Goal: Task Accomplishment & Management: Complete application form

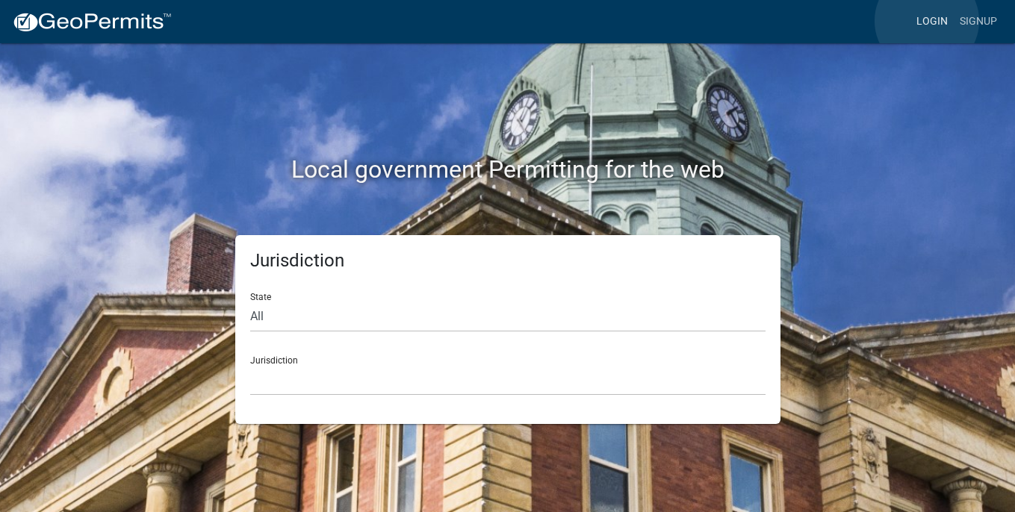
click at [926, 21] on link "Login" at bounding box center [931, 21] width 43 height 28
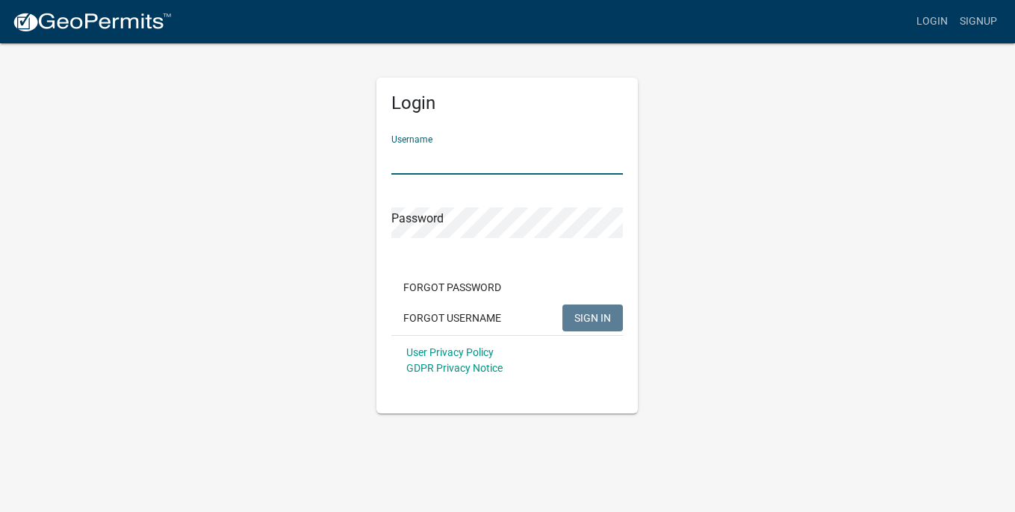
type input "RyBuilt"
click at [593, 317] on button "SIGN IN" at bounding box center [592, 318] width 60 height 27
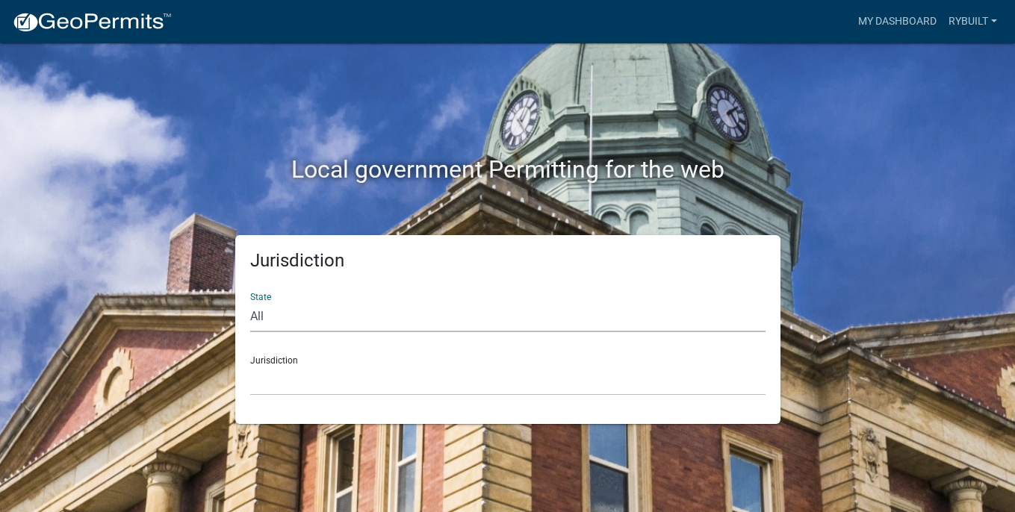
select select "[US_STATE]"
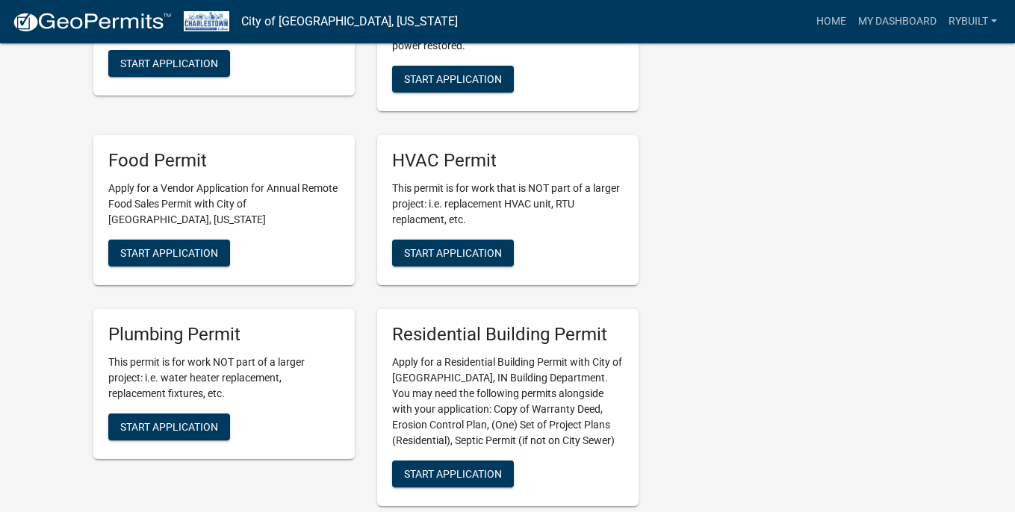
scroll to position [544, 0]
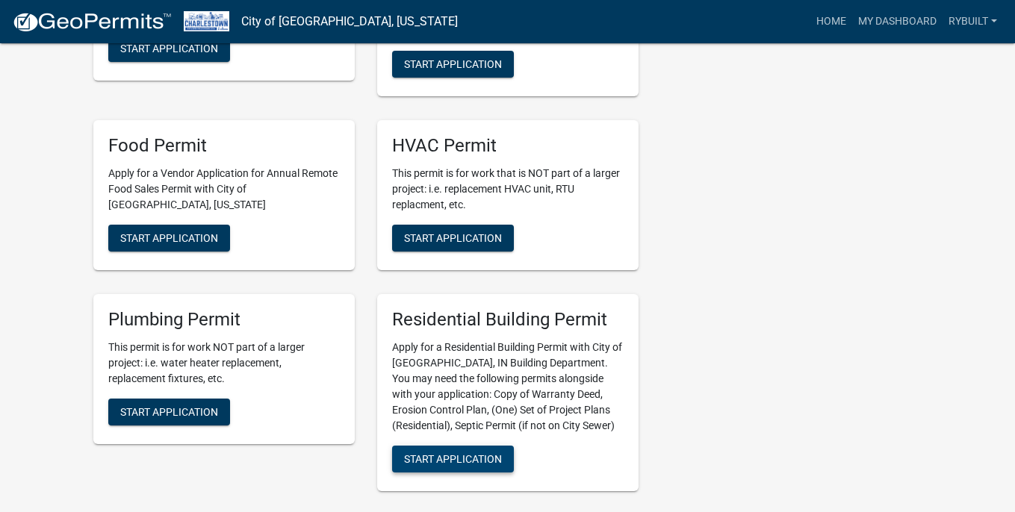
click at [427, 454] on span "Start Application" at bounding box center [453, 458] width 98 height 12
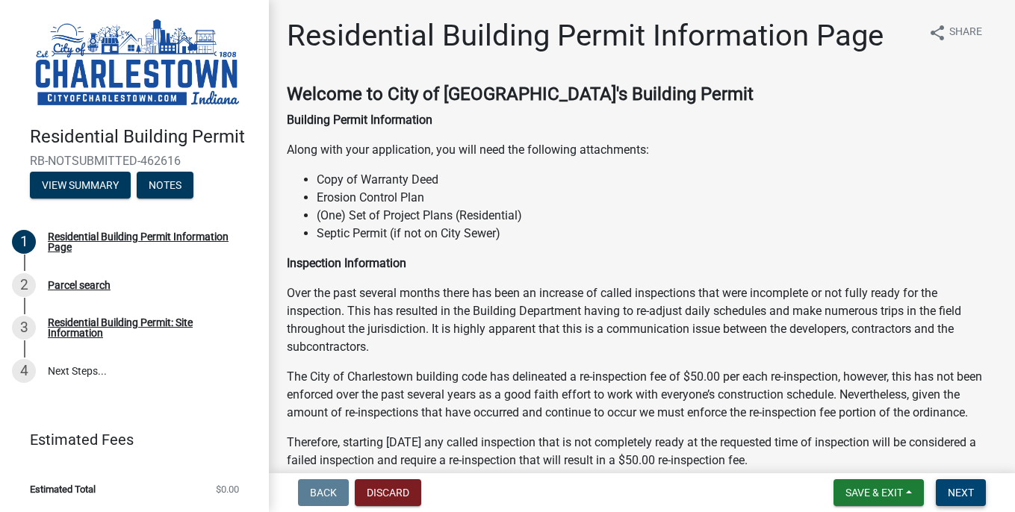
click at [974, 492] on button "Next" at bounding box center [960, 492] width 50 height 27
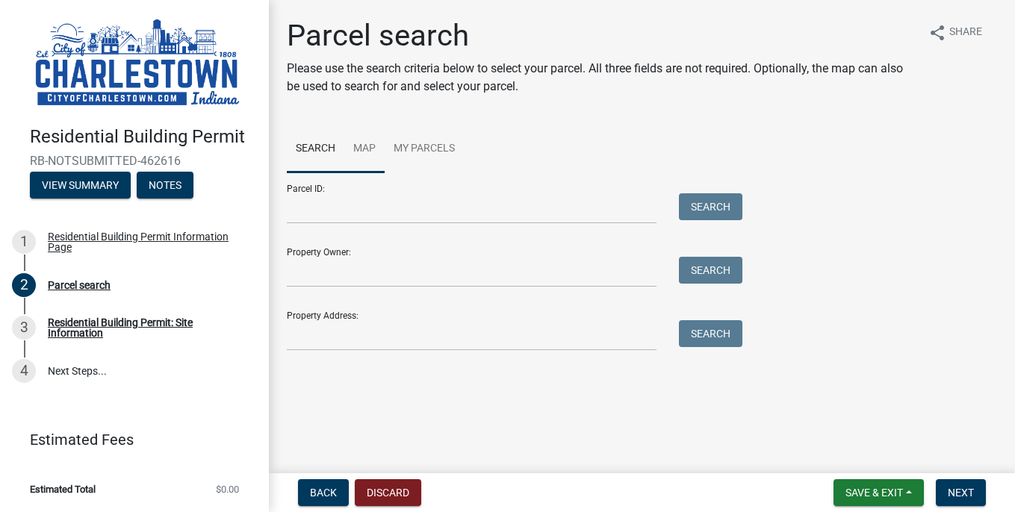
click at [364, 145] on link "Map" at bounding box center [364, 149] width 40 height 48
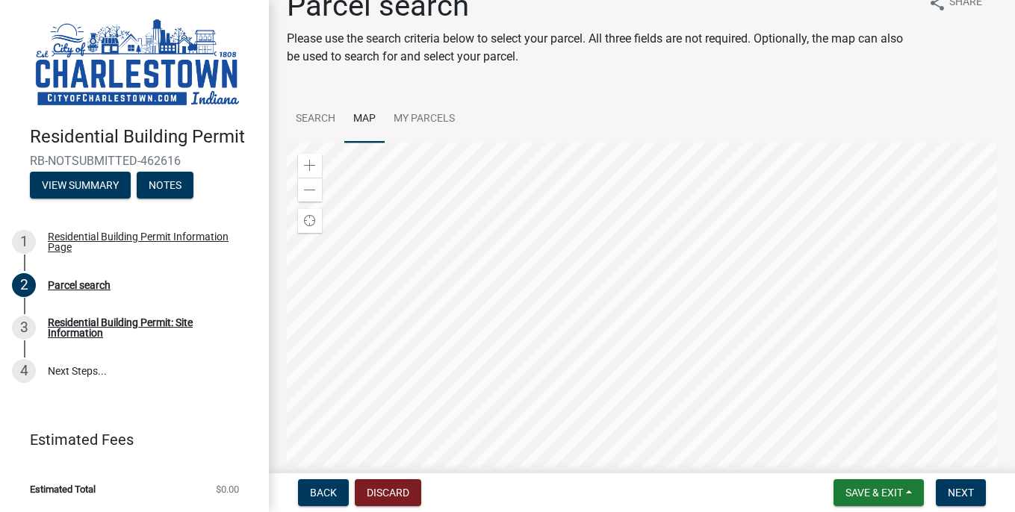
scroll to position [4, 0]
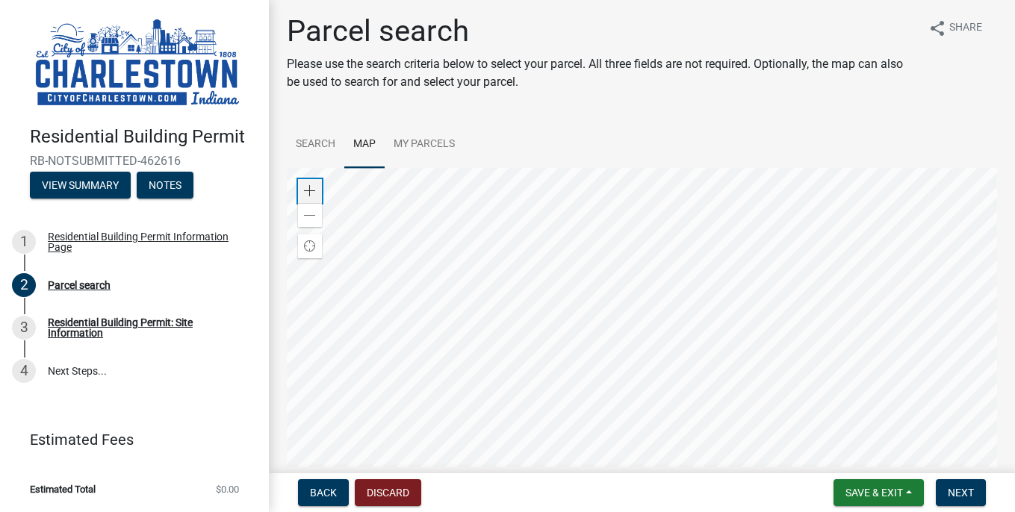
click at [311, 193] on span at bounding box center [310, 191] width 12 height 12
click at [752, 468] on div "Residential Building Permit RB-NOTSUBMITTED-462616 View Summary Notes 1 Residen…" at bounding box center [507, 256] width 1015 height 512
click at [313, 190] on span at bounding box center [310, 191] width 12 height 12
click at [308, 193] on span at bounding box center [310, 191] width 12 height 12
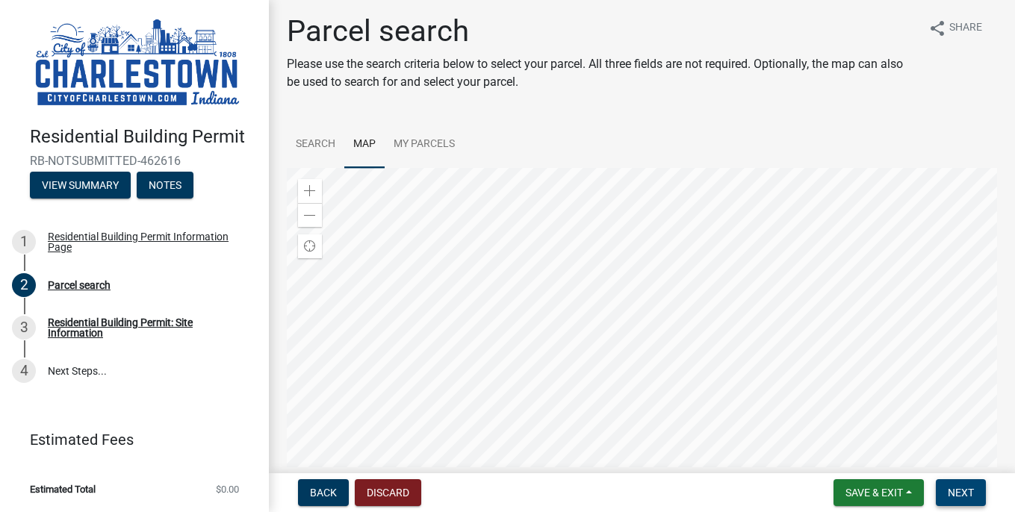
click at [964, 487] on span "Next" at bounding box center [960, 493] width 26 height 12
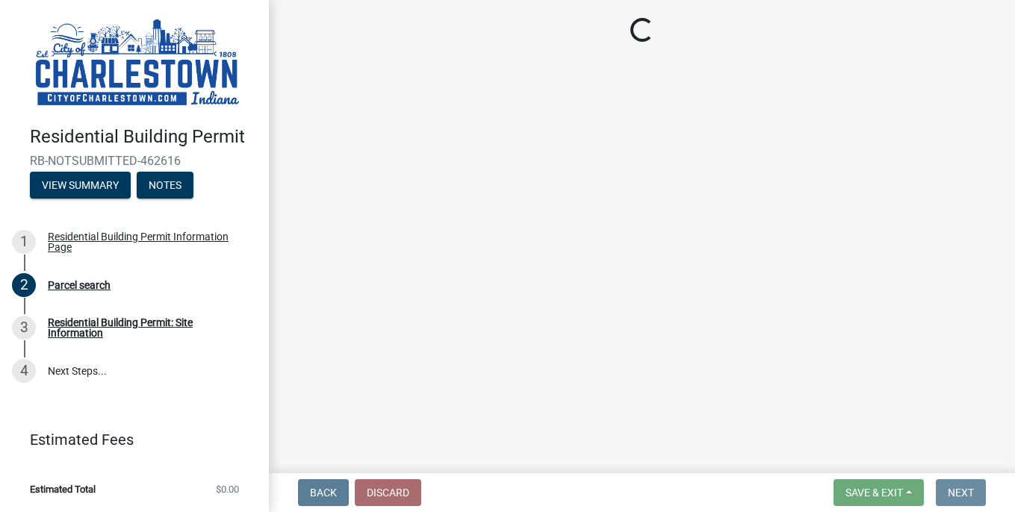
scroll to position [0, 0]
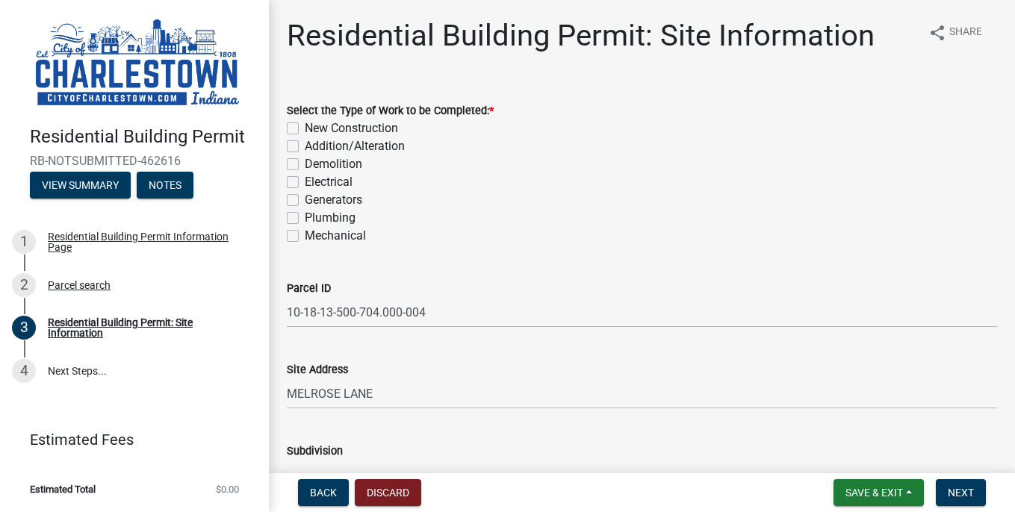
click at [305, 129] on label "New Construction" at bounding box center [351, 128] width 93 height 18
click at [305, 129] on input "New Construction" at bounding box center [310, 124] width 10 height 10
checkbox input "true"
checkbox input "false"
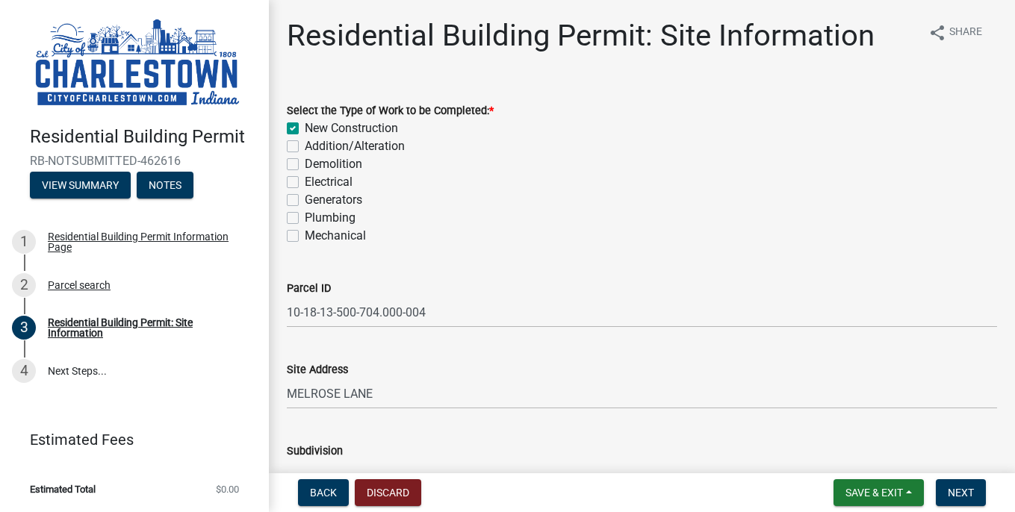
checkbox input "false"
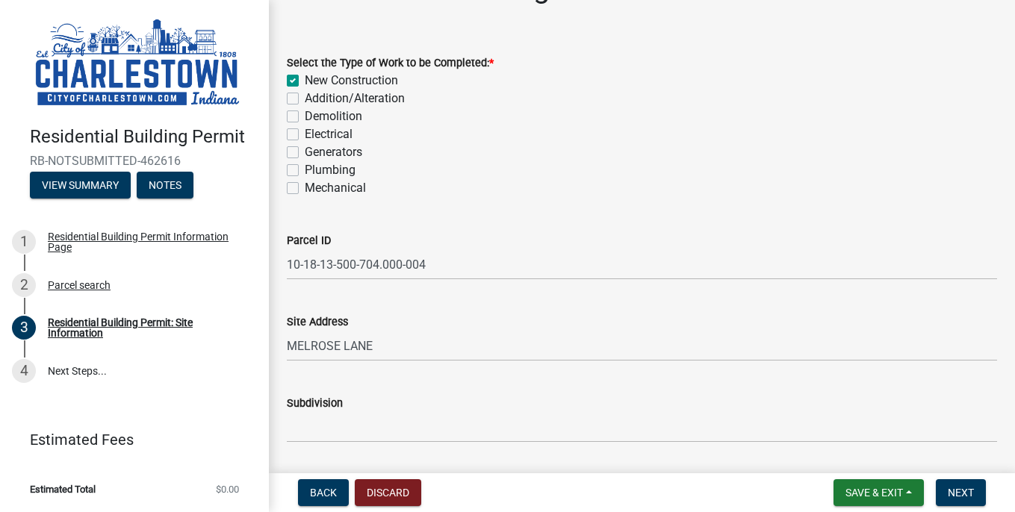
scroll to position [50, 0]
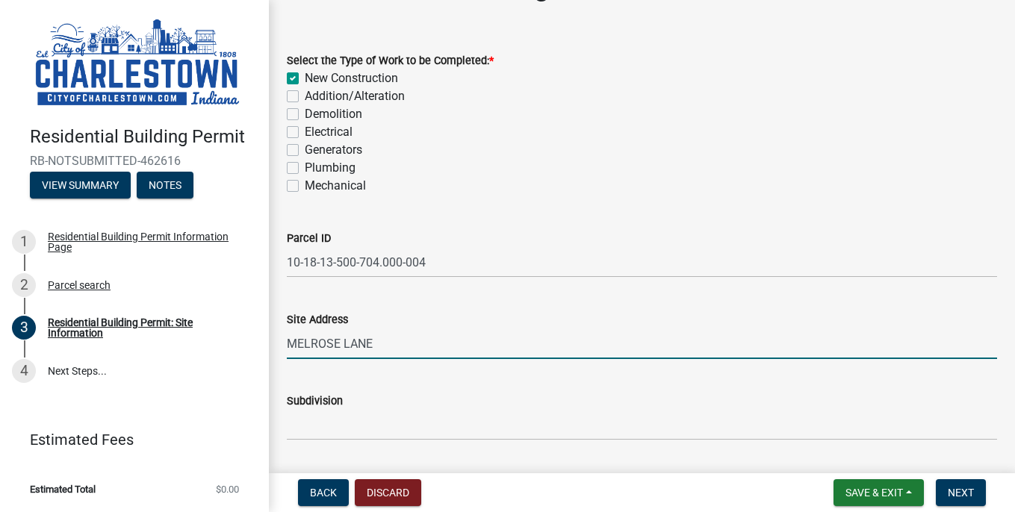
click at [290, 344] on input "MELROSE LANE" at bounding box center [642, 343] width 710 height 31
type input "[STREET_ADDRESS]"
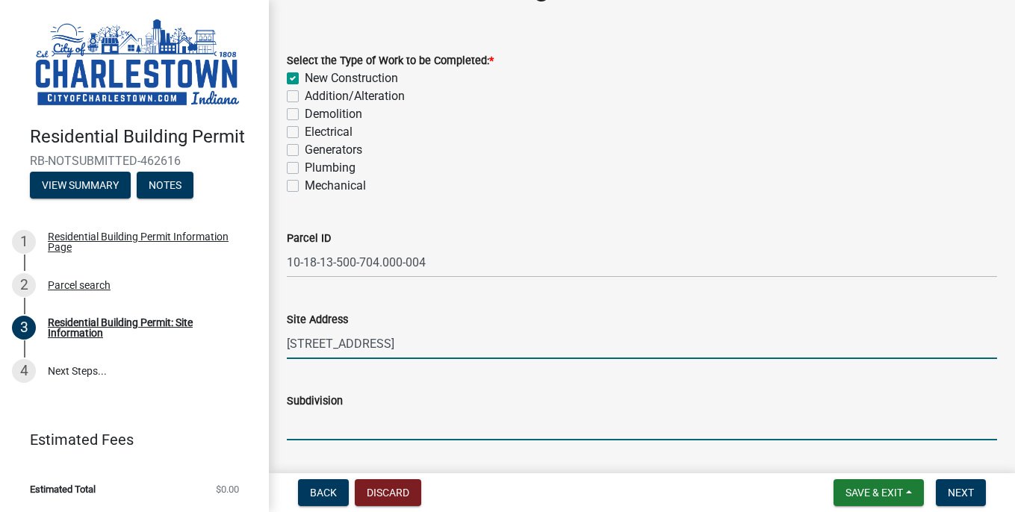
click at [338, 428] on input "Subdivision" at bounding box center [642, 425] width 710 height 31
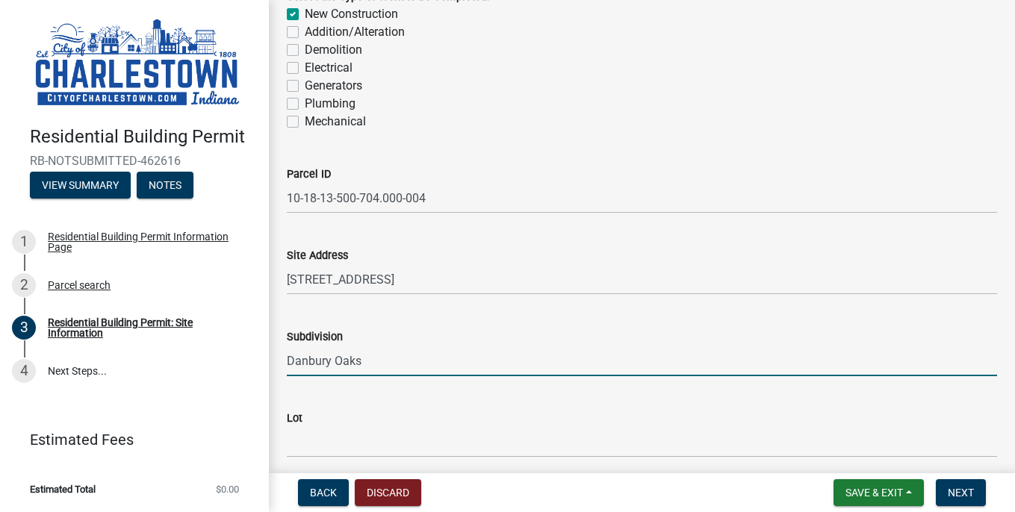
scroll to position [154, 0]
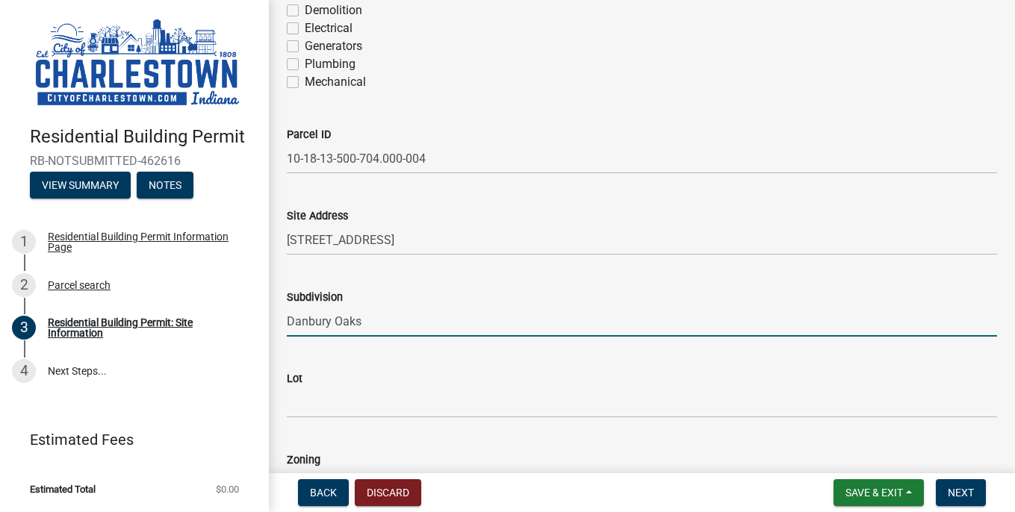
type input "Danbury Oaks"
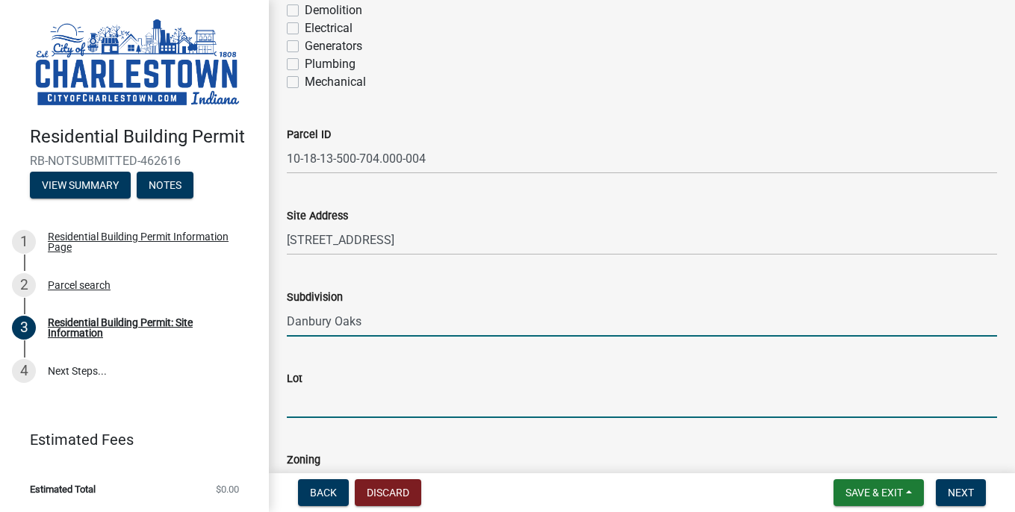
click at [337, 413] on input "Lot" at bounding box center [642, 402] width 710 height 31
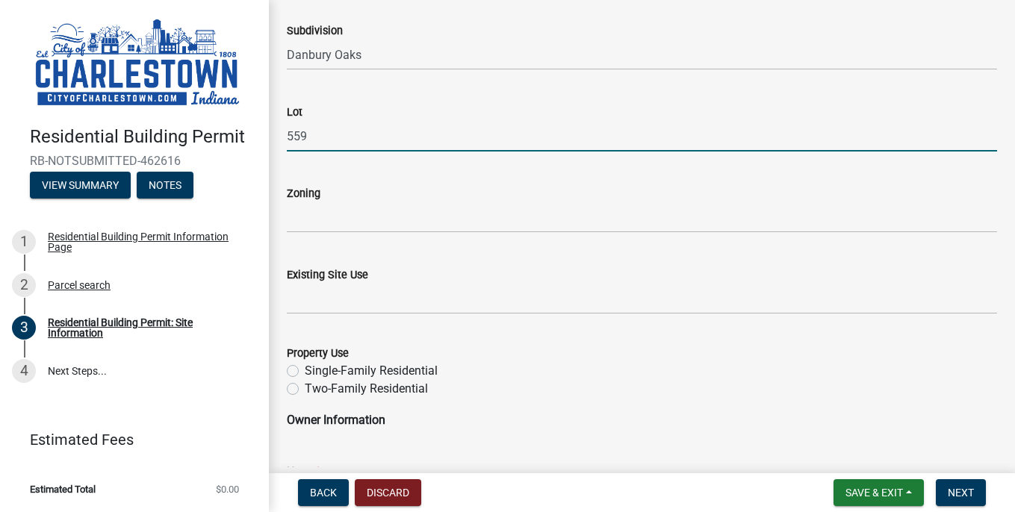
scroll to position [423, 0]
type input "559"
click at [305, 367] on label "Single-Family Residential" at bounding box center [371, 369] width 133 height 18
click at [305, 367] on input "Single-Family Residential" at bounding box center [310, 365] width 10 height 10
radio input "true"
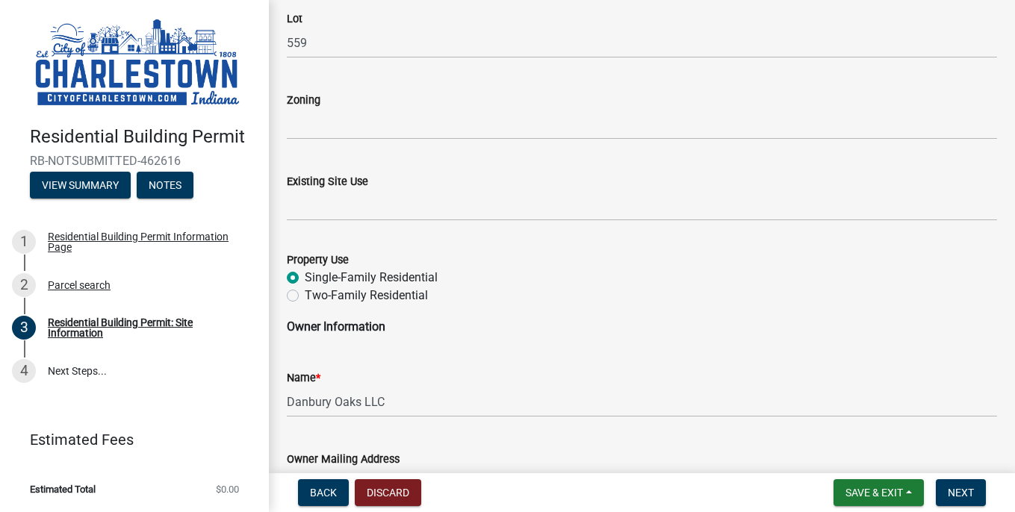
scroll to position [555, 0]
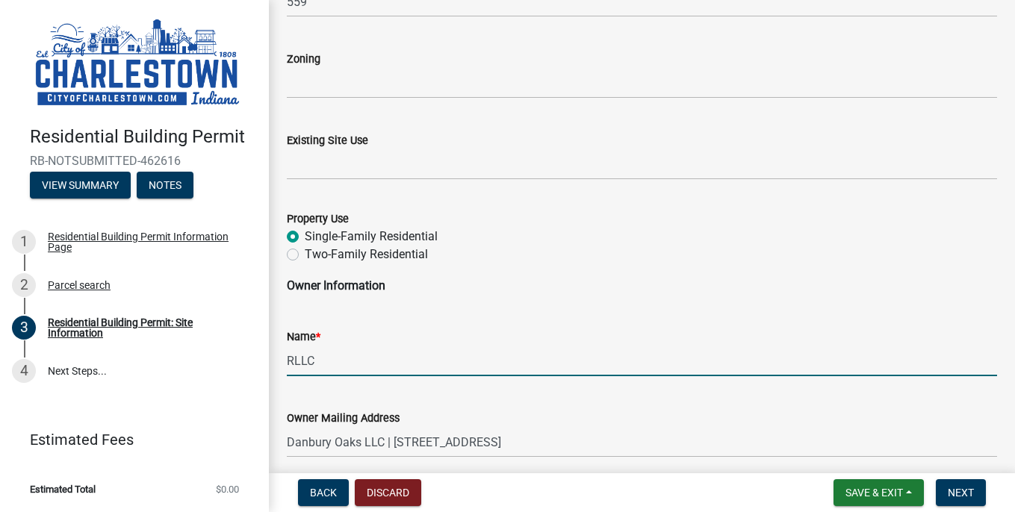
drag, startPoint x: 363, startPoint y: 361, endPoint x: 285, endPoint y: 355, distance: 77.8
click at [285, 355] on div "Name * RLLC" at bounding box center [641, 341] width 732 height 69
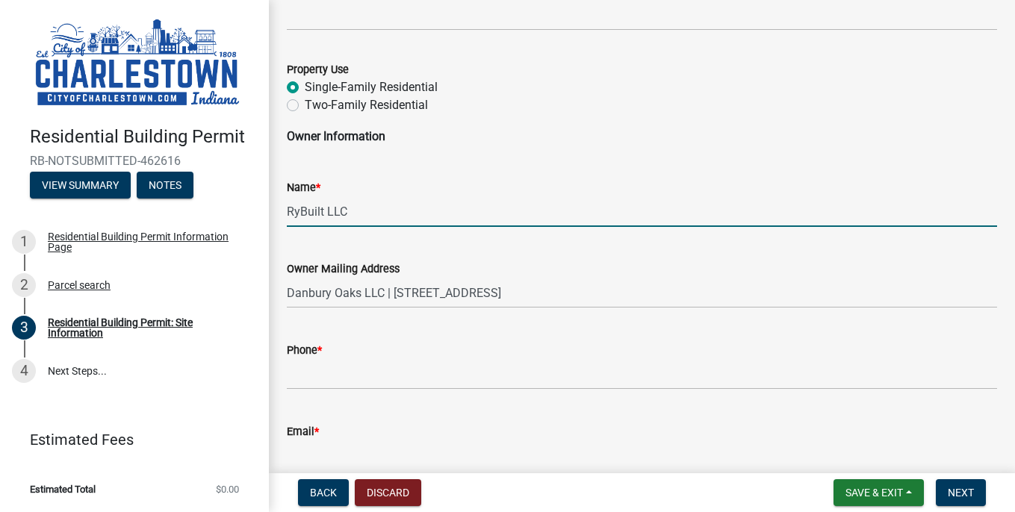
scroll to position [723, 0]
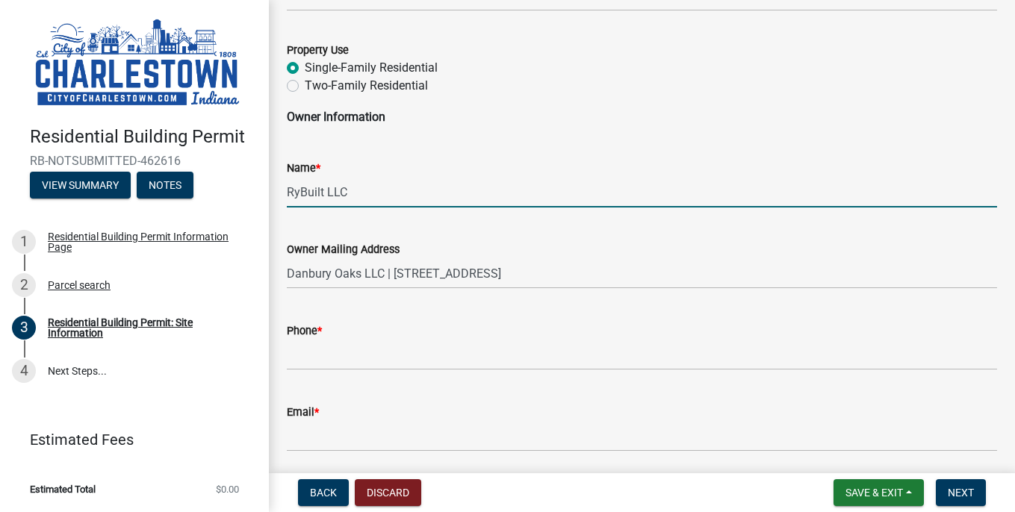
type input "RyBuilt LLC"
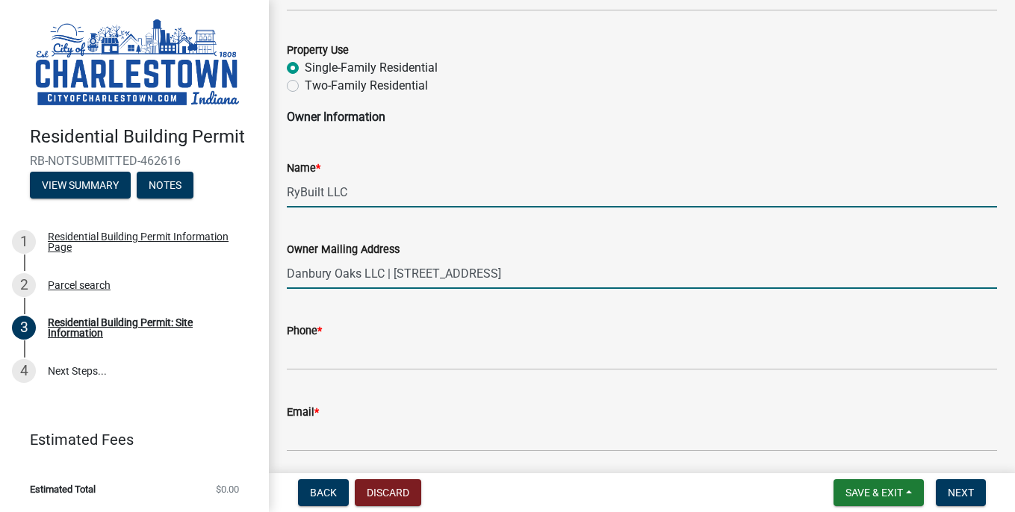
click at [398, 273] on input "Danbury Oaks LLC | [STREET_ADDRESS]" at bounding box center [642, 273] width 710 height 31
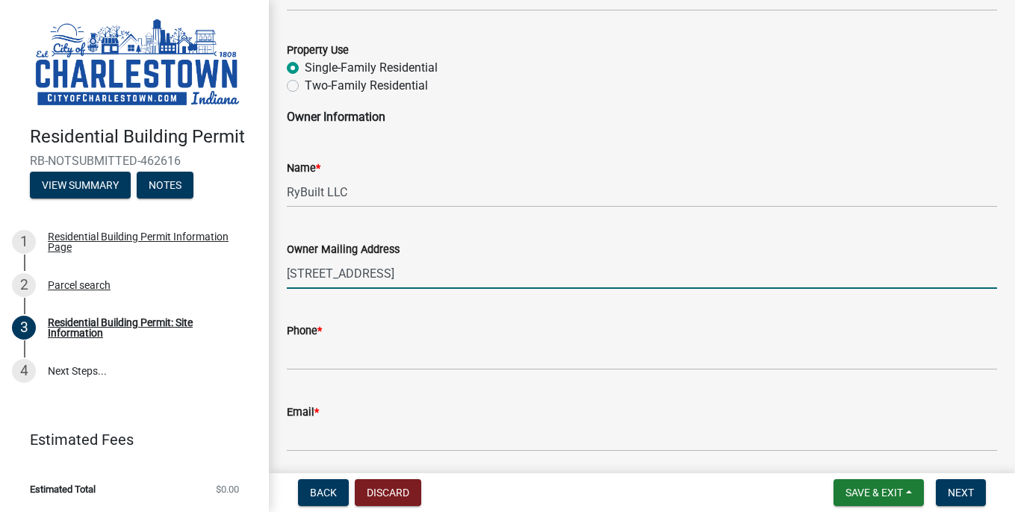
type input "[STREET_ADDRESS]"
click at [366, 369] on input "Phone *" at bounding box center [642, 355] width 710 height 31
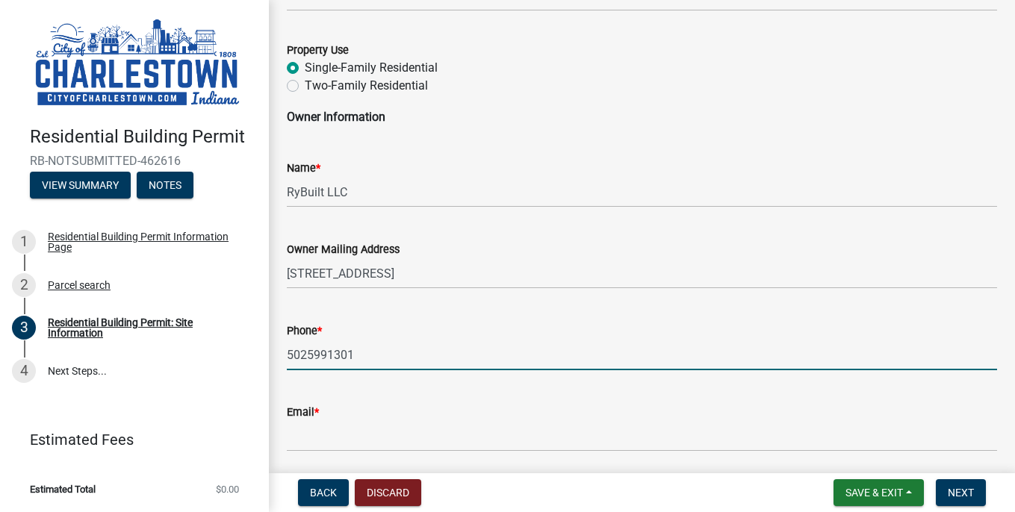
type input "5025991301"
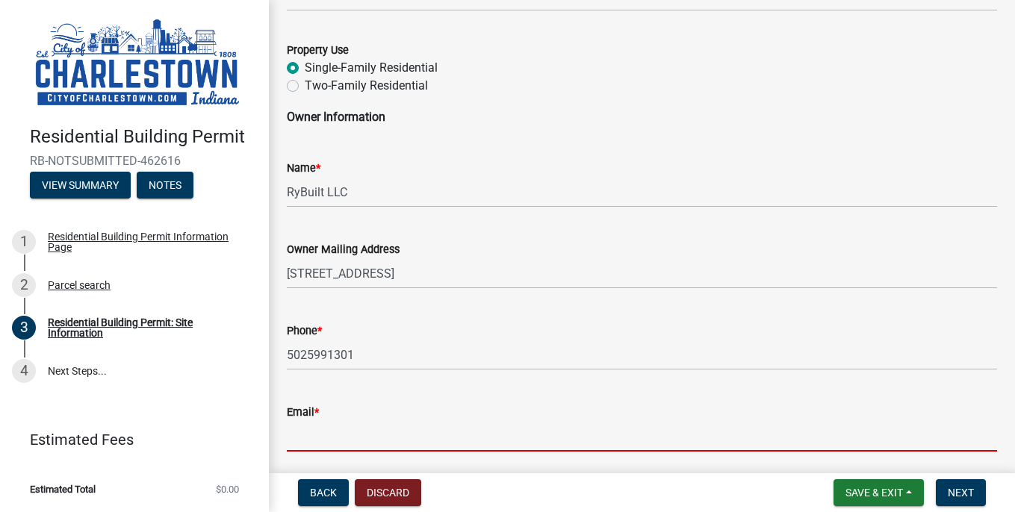
type input "[PERSON_NAME][EMAIL_ADDRESS][DOMAIN_NAME]"
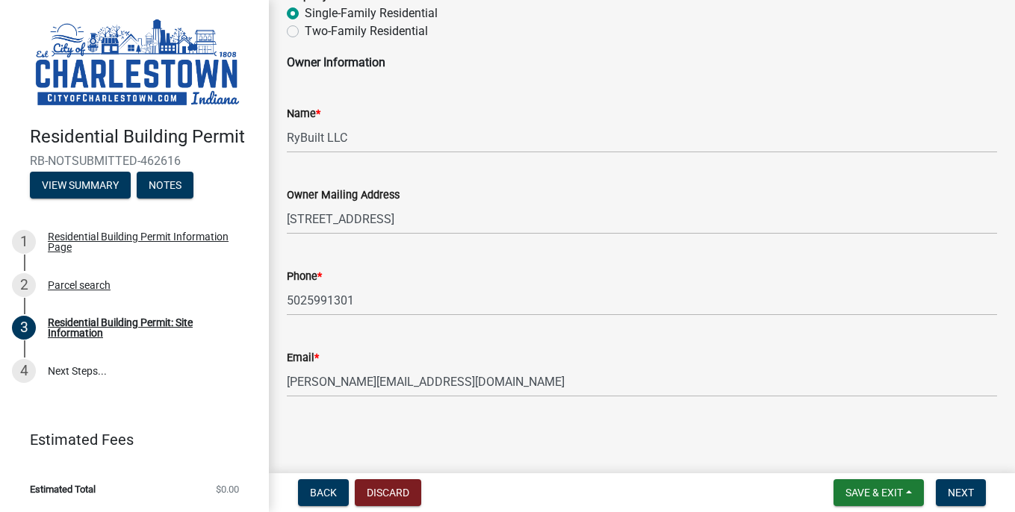
scroll to position [778, 0]
click at [968, 487] on span "Next" at bounding box center [960, 493] width 26 height 12
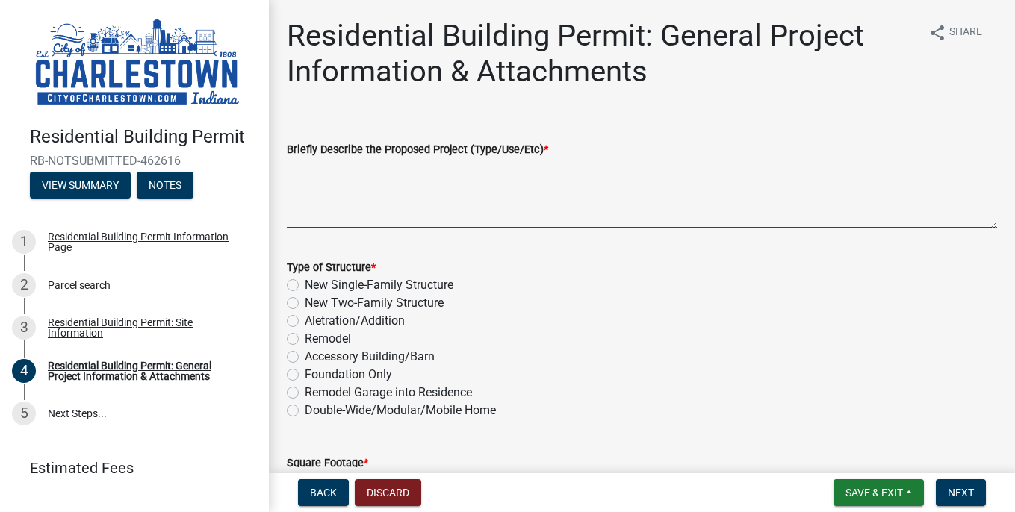
click at [325, 214] on textarea "Briefly Describe the Proposed Project (Type/Use/Etc) *" at bounding box center [642, 193] width 710 height 70
type textarea "S"
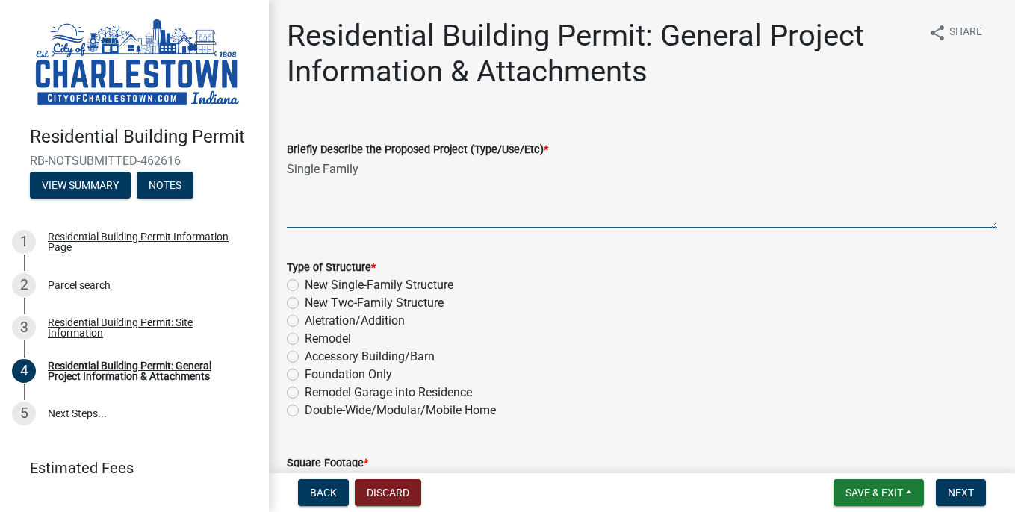
type textarea "Single Family"
click at [305, 287] on label "New Single-Family Structure" at bounding box center [379, 285] width 149 height 18
click at [305, 286] on input "New Single-Family Structure" at bounding box center [310, 281] width 10 height 10
radio input "true"
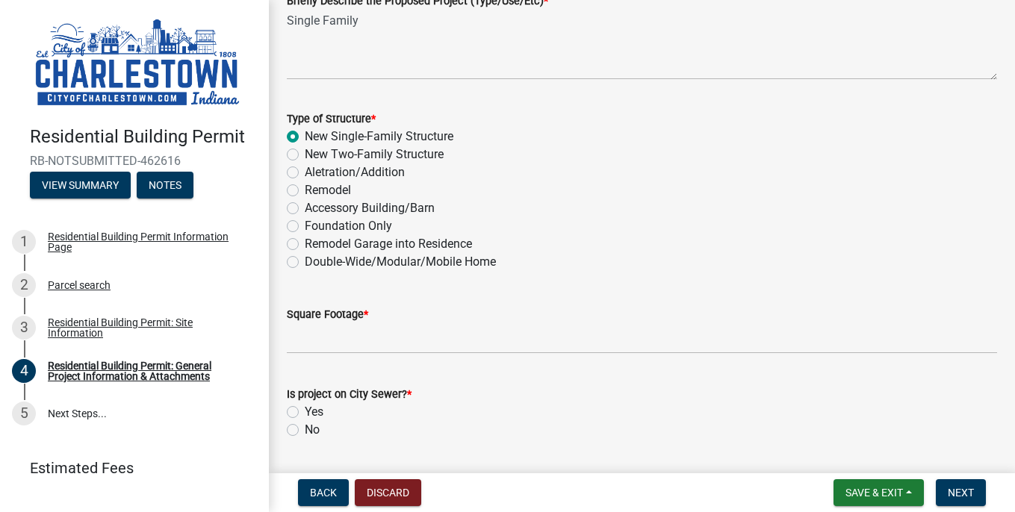
scroll to position [154, 0]
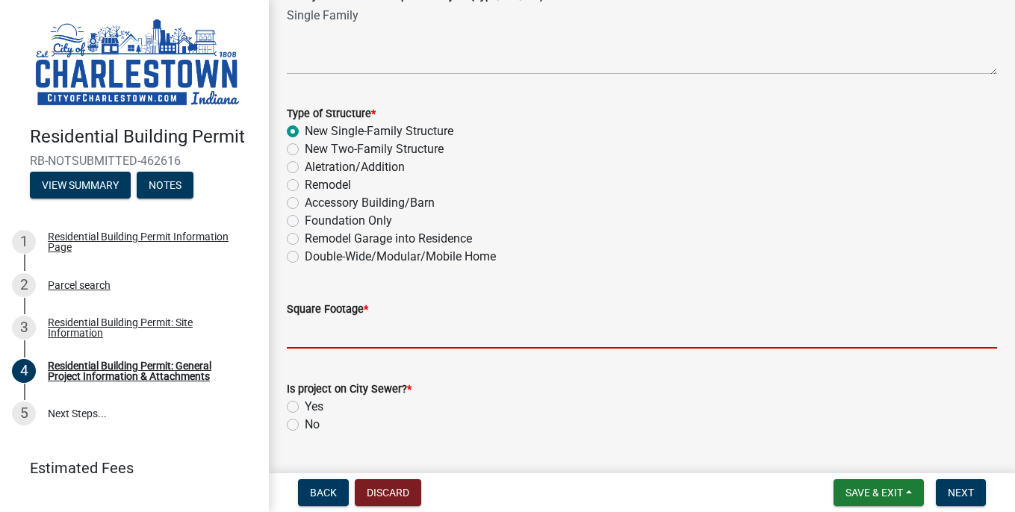
click at [317, 334] on input "text" at bounding box center [642, 333] width 710 height 31
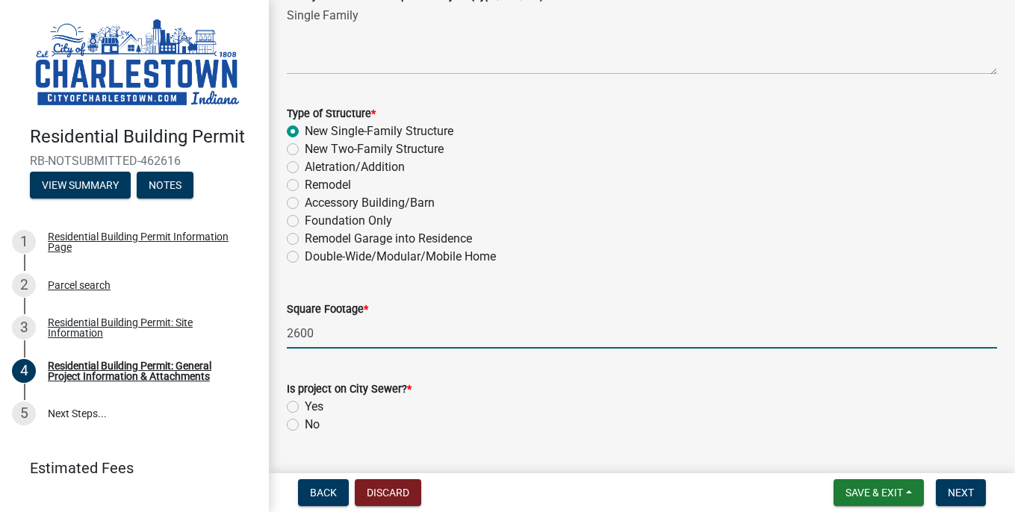
type input "2600"
click at [305, 404] on label "Yes" at bounding box center [314, 407] width 19 height 18
click at [305, 404] on input "Yes" at bounding box center [310, 403] width 10 height 10
radio input "true"
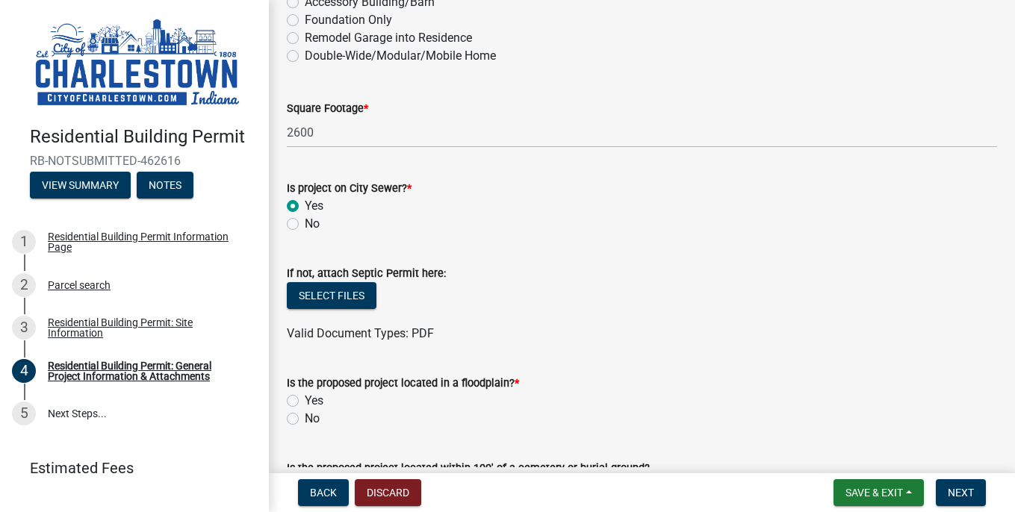
scroll to position [410, 0]
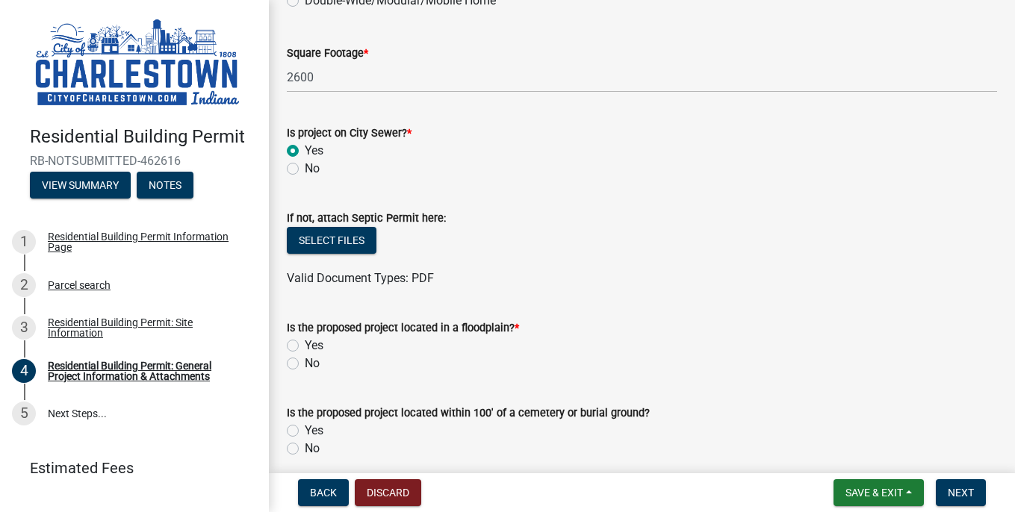
click at [305, 360] on label "No" at bounding box center [312, 364] width 15 height 18
click at [305, 360] on input "No" at bounding box center [310, 360] width 10 height 10
radio input "true"
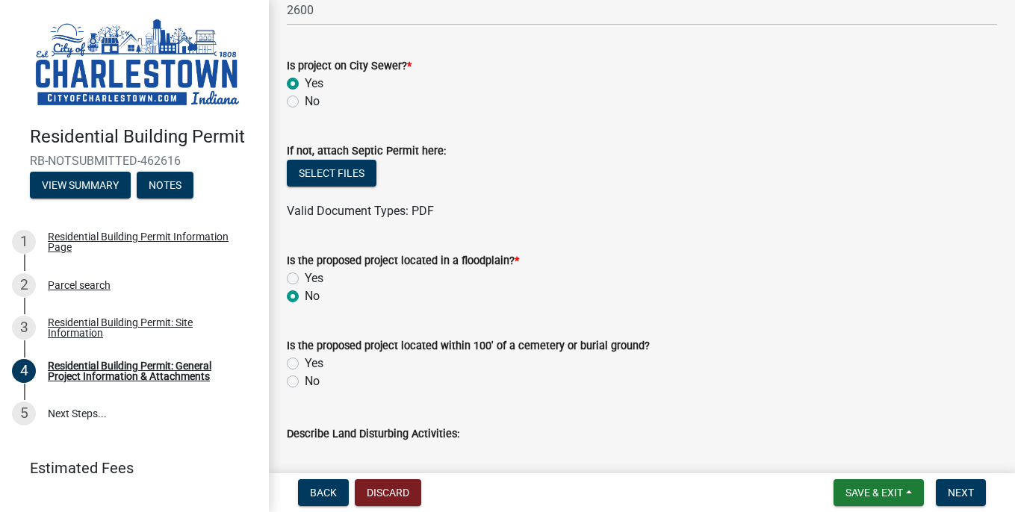
scroll to position [489, 0]
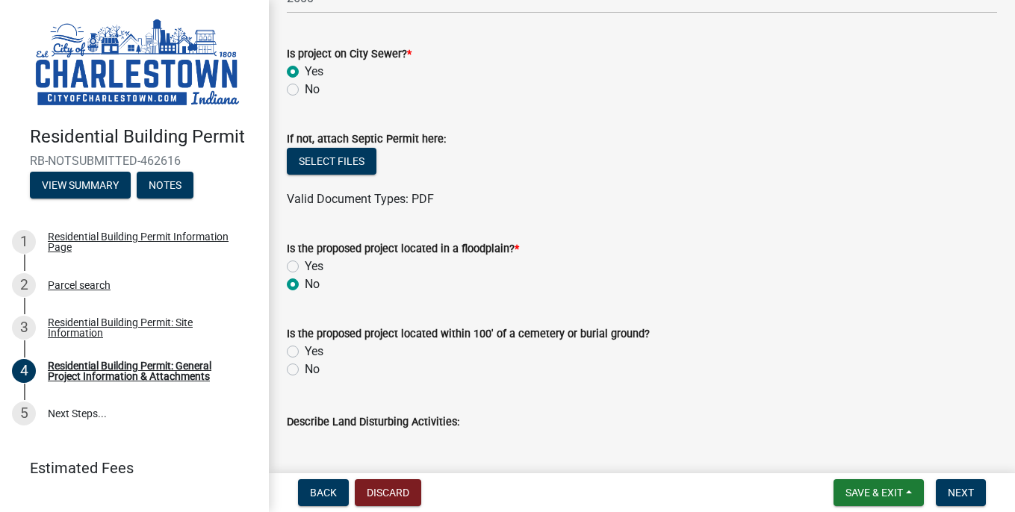
click at [305, 367] on label "No" at bounding box center [312, 370] width 15 height 18
click at [305, 367] on input "No" at bounding box center [310, 366] width 10 height 10
radio input "true"
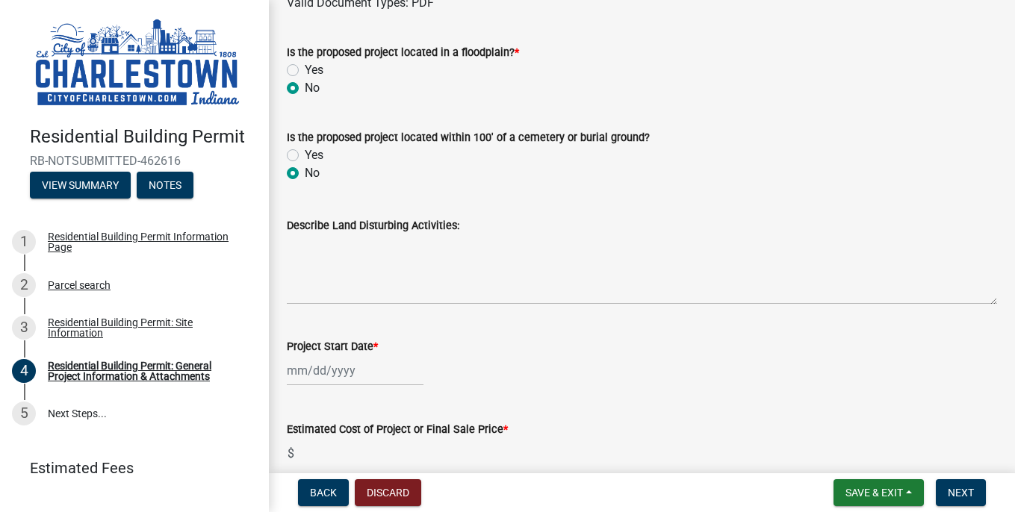
scroll to position [692, 0]
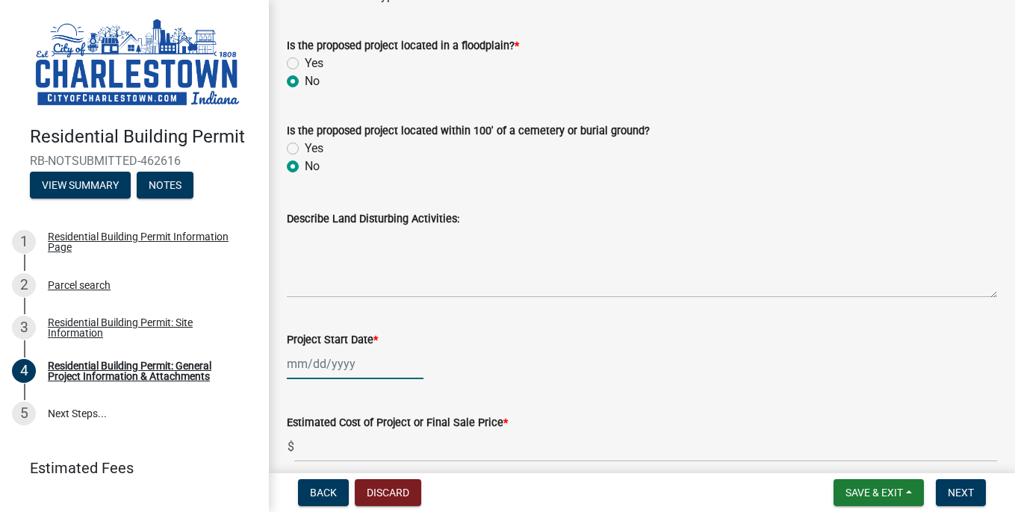
click at [307, 363] on div at bounding box center [355, 364] width 137 height 31
select select "8"
select select "2025"
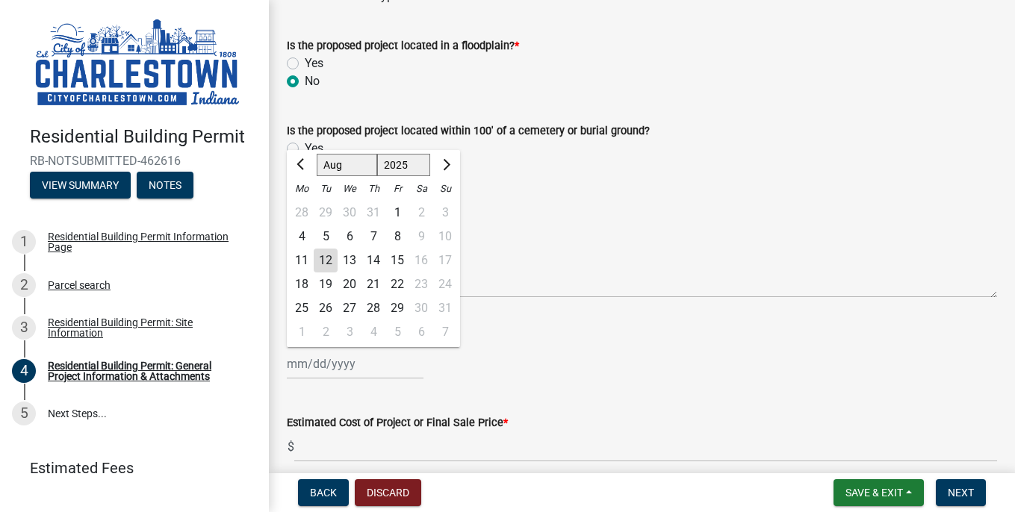
click at [346, 256] on div "13" at bounding box center [349, 261] width 24 height 24
type input "[DATE]"
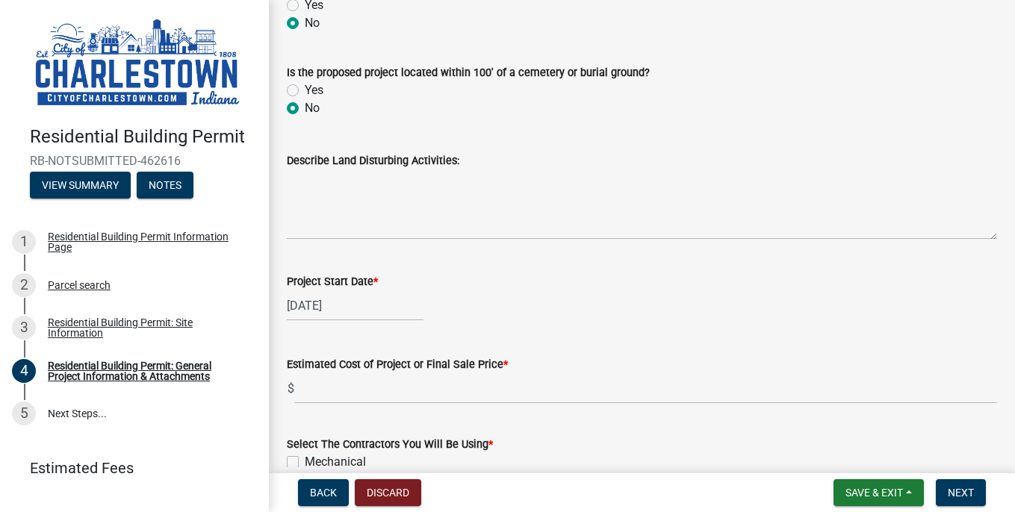
scroll to position [776, 0]
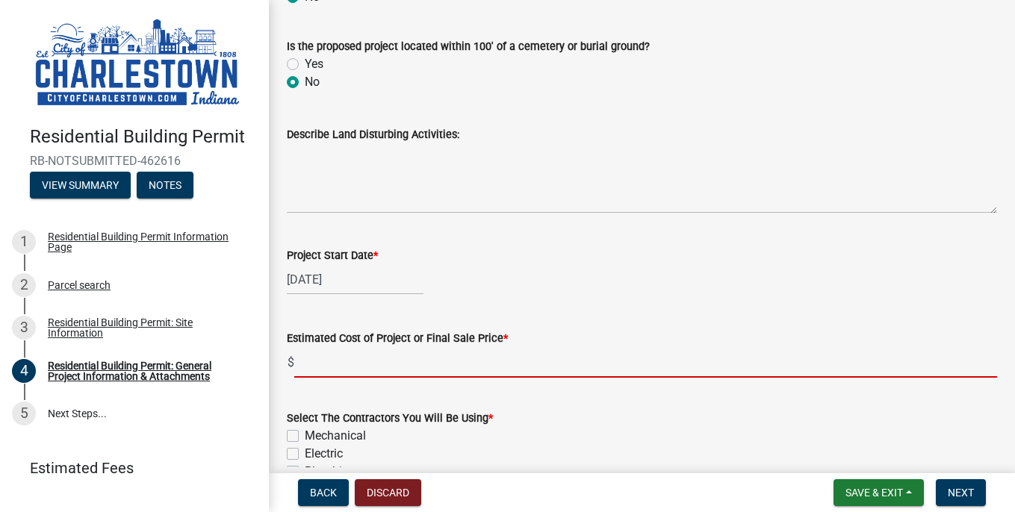
click at [328, 366] on input "text" at bounding box center [645, 362] width 703 height 31
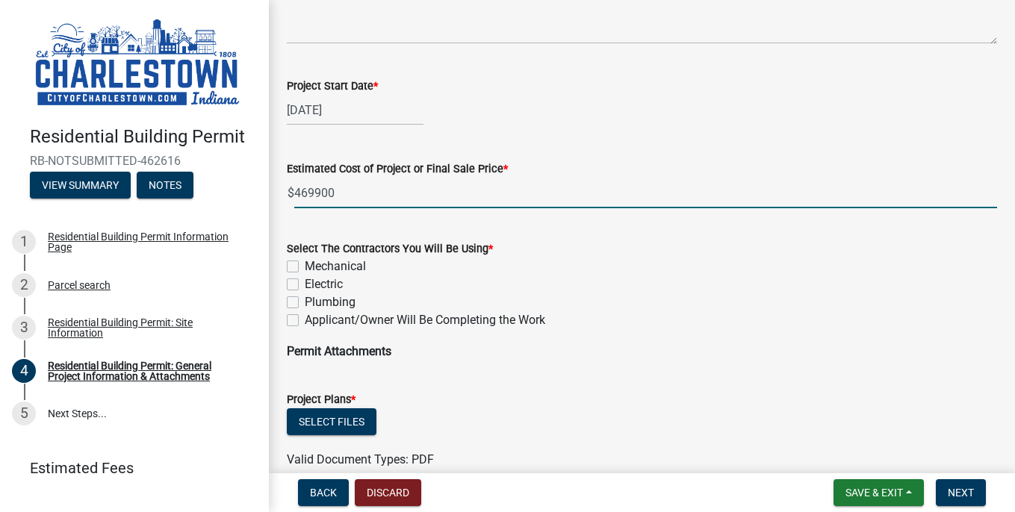
scroll to position [974, 0]
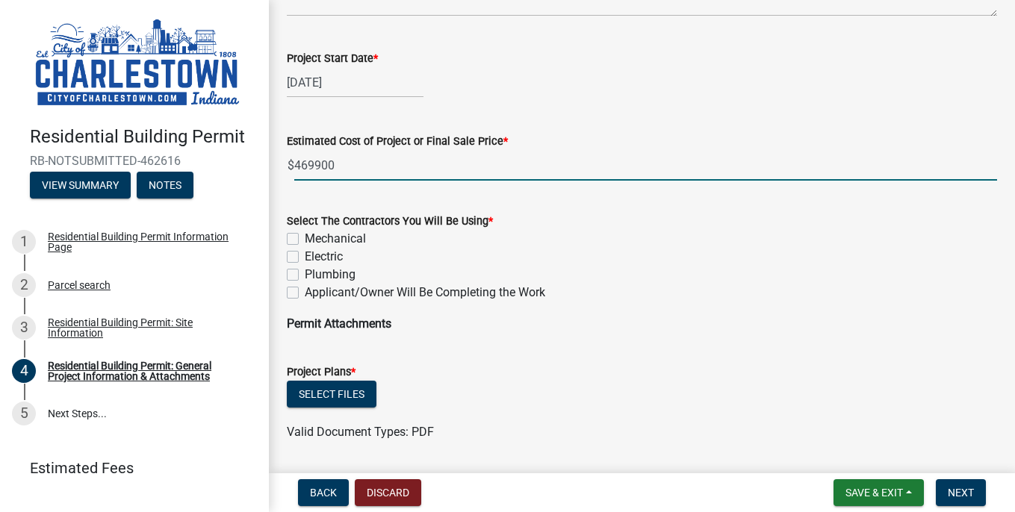
type input "469900"
click at [305, 242] on label "Mechanical" at bounding box center [335, 239] width 61 height 18
click at [305, 240] on input "Mechanical" at bounding box center [310, 235] width 10 height 10
checkbox input "true"
checkbox input "false"
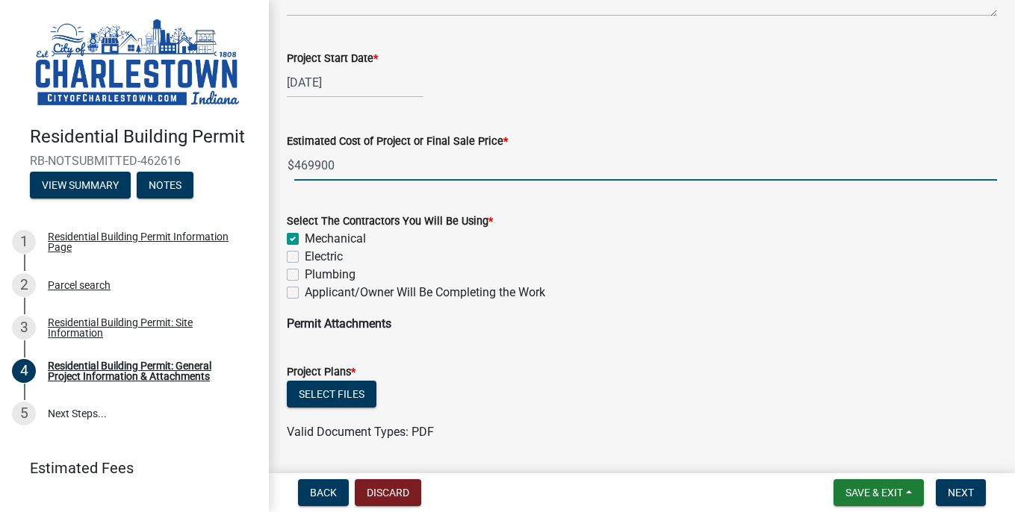
checkbox input "false"
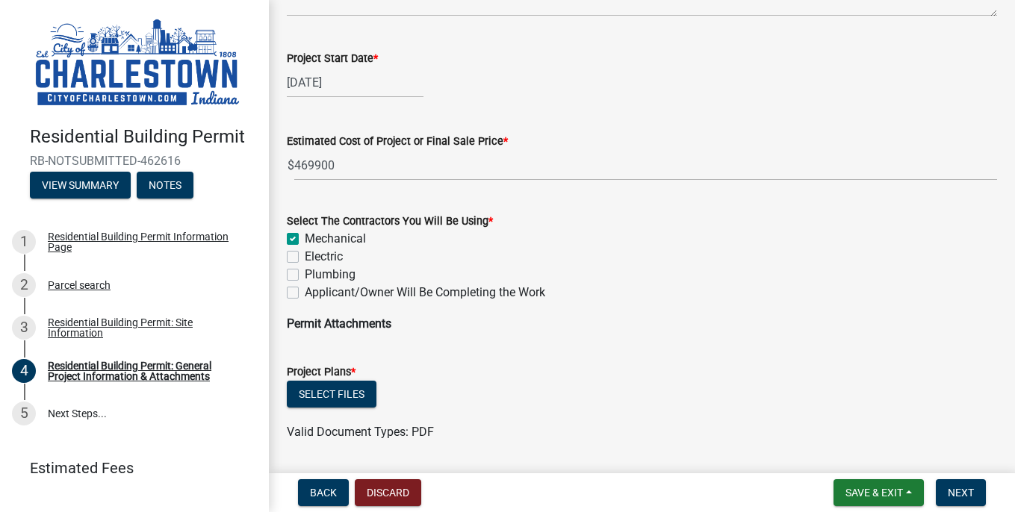
click at [305, 256] on label "Electric" at bounding box center [324, 257] width 38 height 18
click at [305, 256] on input "Electric" at bounding box center [310, 253] width 10 height 10
checkbox input "true"
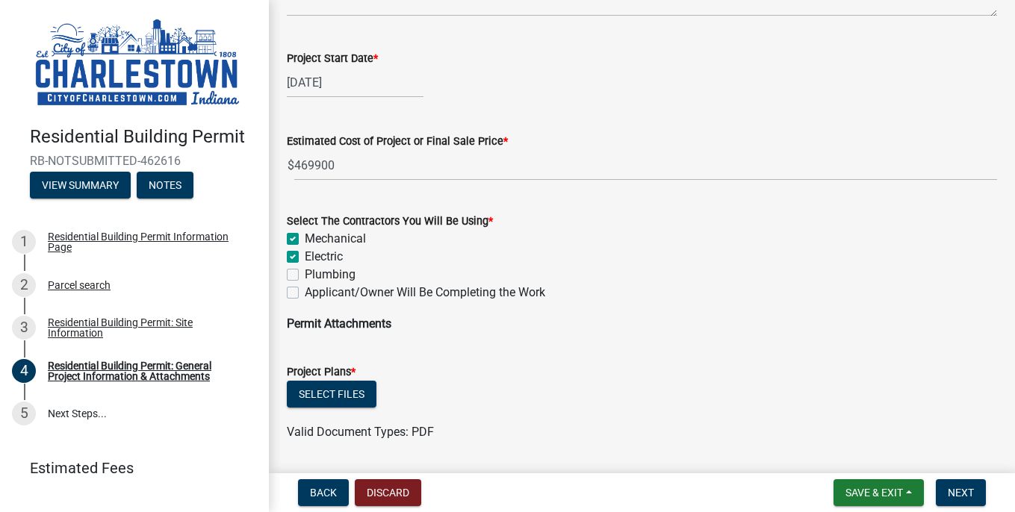
checkbox input "false"
click at [305, 270] on label "Plumbing" at bounding box center [330, 275] width 51 height 18
click at [305, 270] on input "Plumbing" at bounding box center [310, 271] width 10 height 10
checkbox input "true"
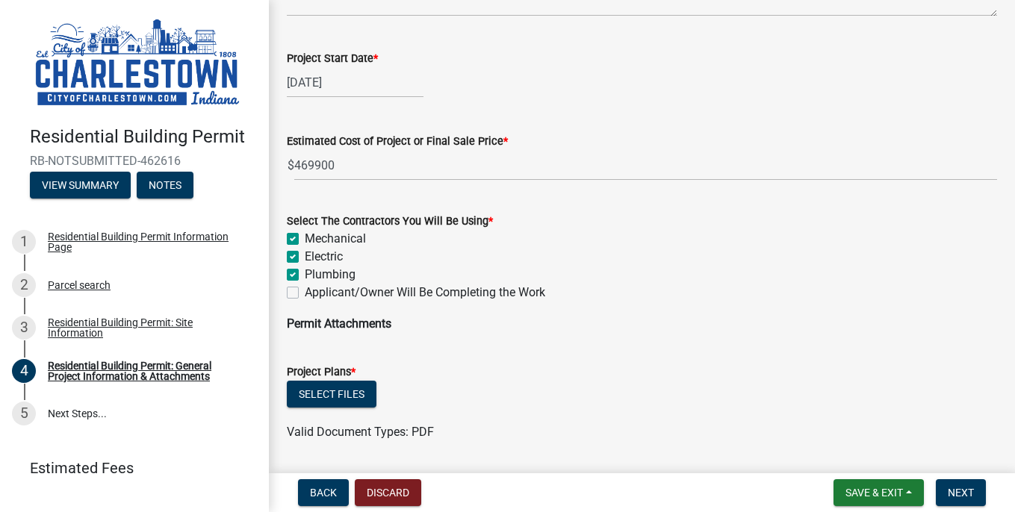
checkbox input "true"
checkbox input "false"
click at [322, 390] on button "Select files" at bounding box center [332, 394] width 90 height 27
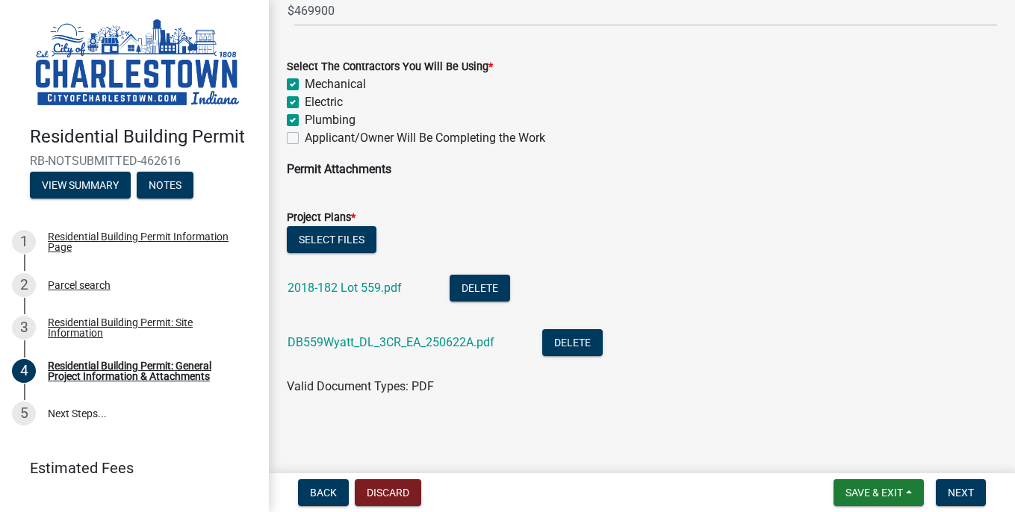
scroll to position [1128, 0]
click at [970, 496] on span "Next" at bounding box center [960, 493] width 26 height 12
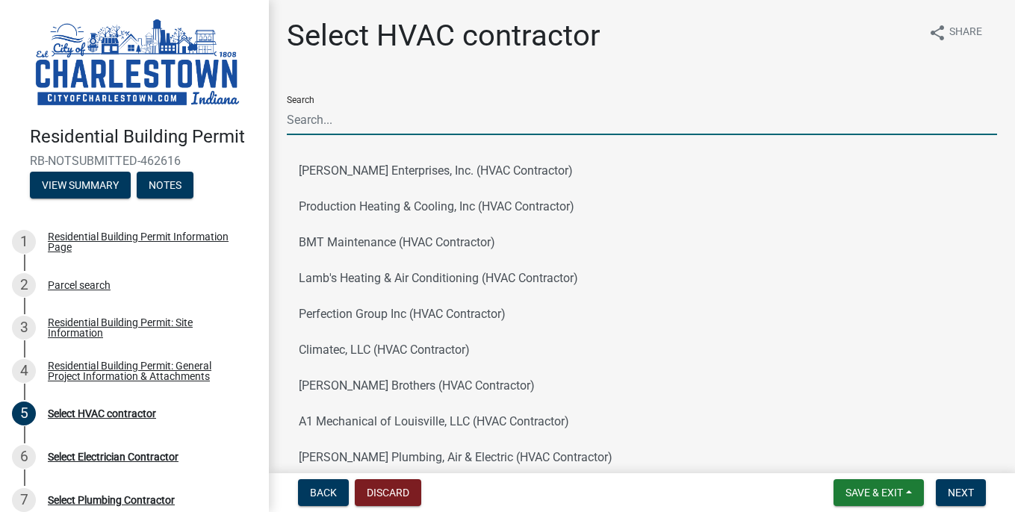
click at [446, 132] on input "Search" at bounding box center [642, 120] width 710 height 31
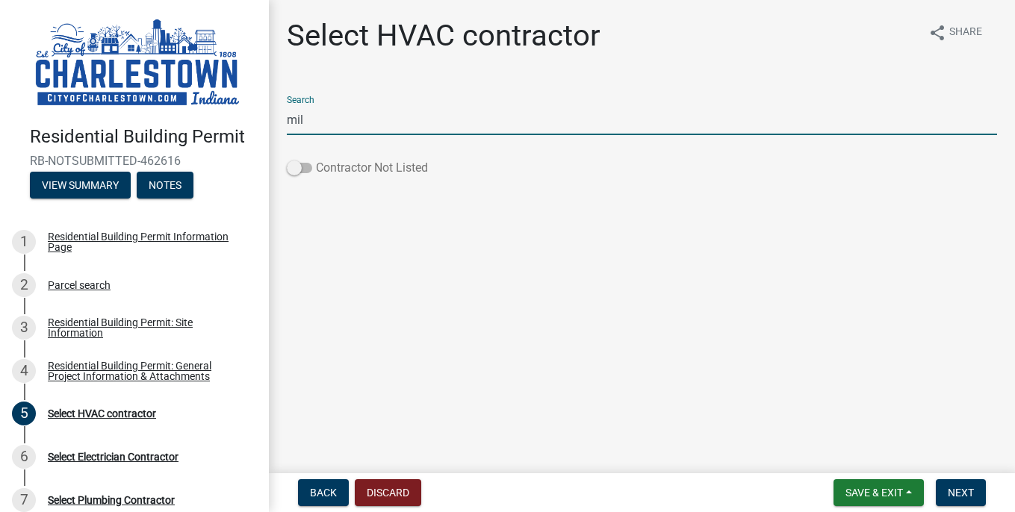
type input "mil"
click at [296, 166] on span at bounding box center [299, 168] width 25 height 10
click at [316, 159] on input "Contractor Not Listed" at bounding box center [316, 159] width 0 height 0
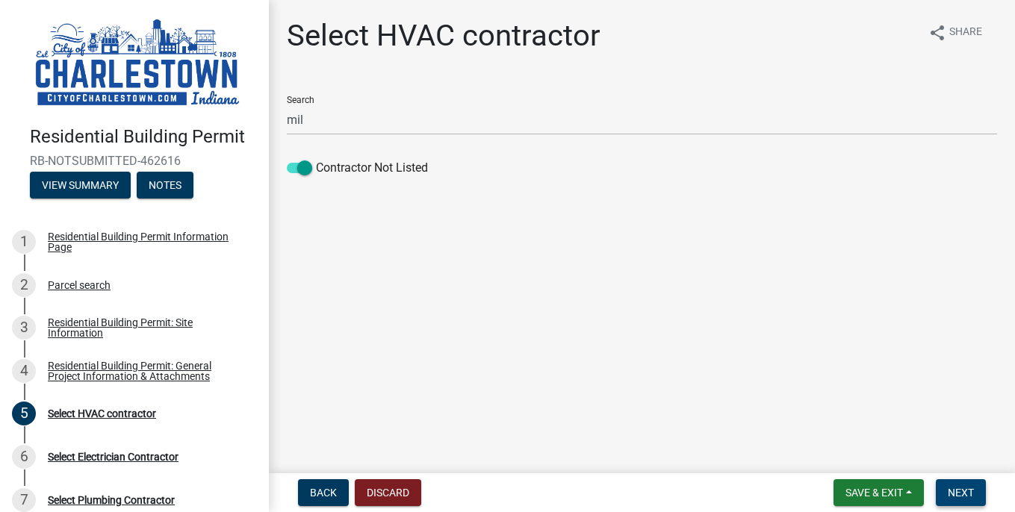
click at [950, 495] on span "Next" at bounding box center [960, 493] width 26 height 12
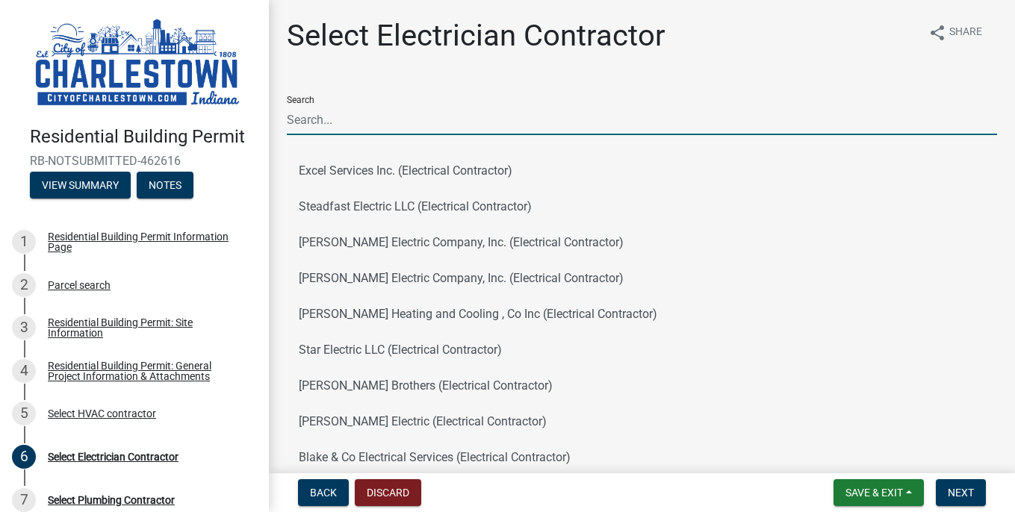
click at [389, 134] on input "Search" at bounding box center [642, 120] width 710 height 31
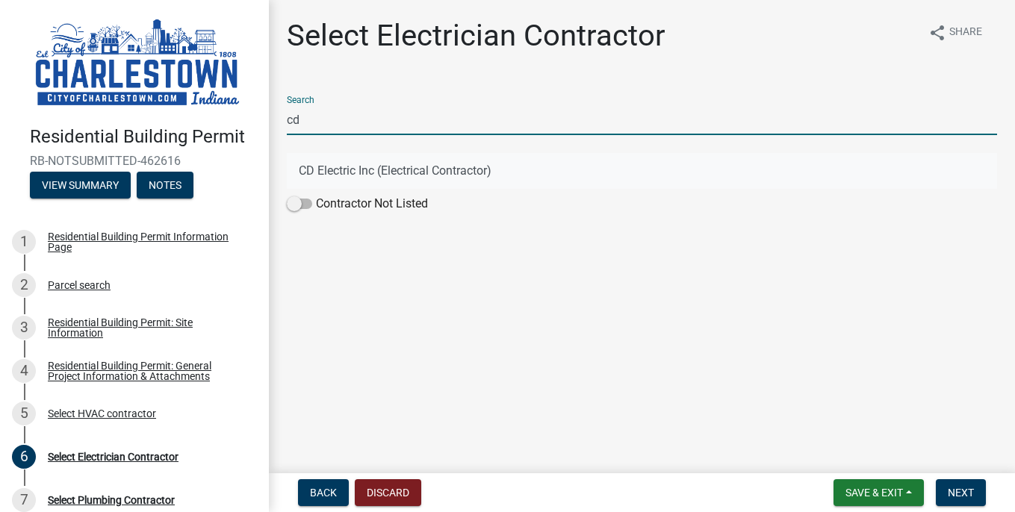
type input "cd"
click at [397, 177] on button "CD Electric Inc (Electrical Contractor)" at bounding box center [642, 171] width 710 height 36
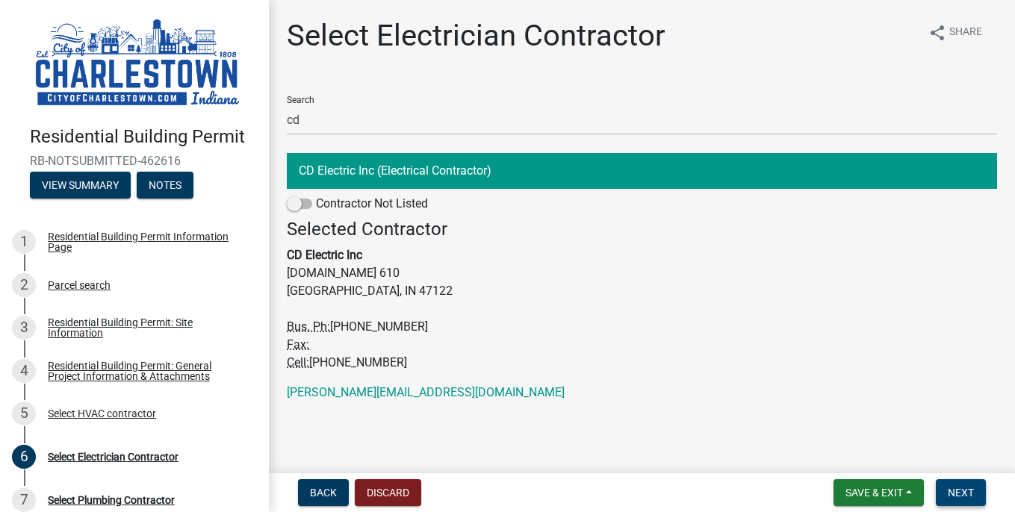
click at [974, 493] on button "Next" at bounding box center [960, 492] width 50 height 27
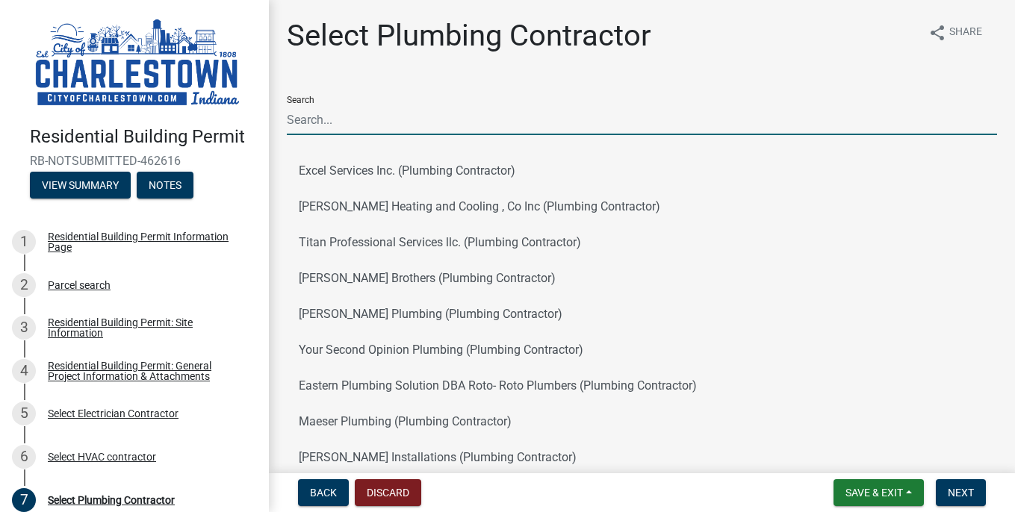
click at [438, 116] on input "Search" at bounding box center [642, 120] width 710 height 31
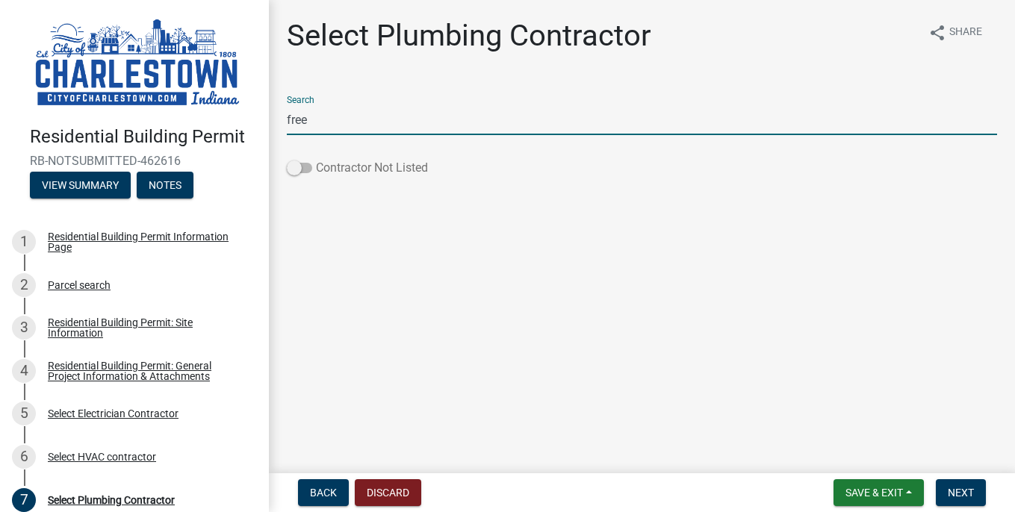
drag, startPoint x: 438, startPoint y: 116, endPoint x: 308, endPoint y: 170, distance: 140.9
click at [308, 170] on span at bounding box center [299, 168] width 25 height 10
click at [316, 159] on input "Contractor Not Listed" at bounding box center [316, 159] width 0 height 0
click at [376, 125] on input "free" at bounding box center [642, 120] width 710 height 31
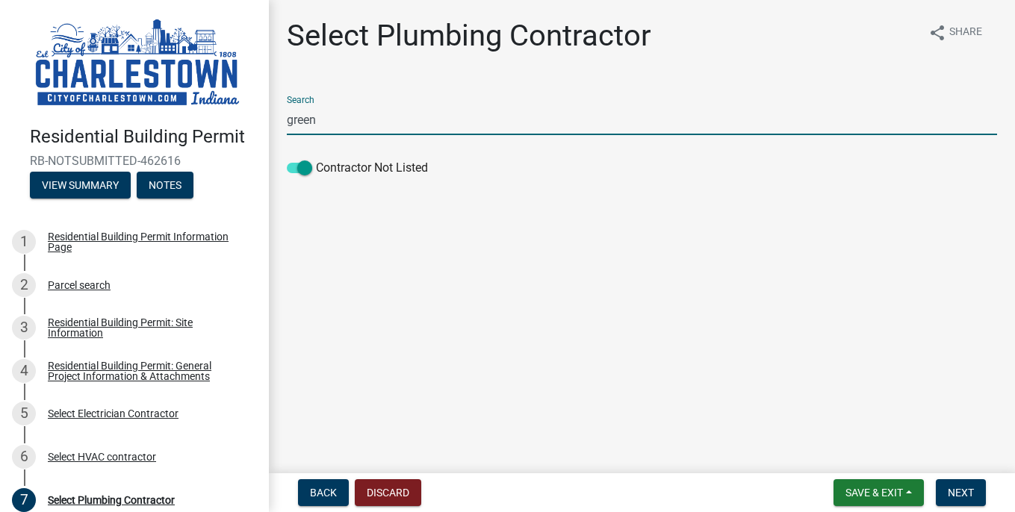
type input "greenw"
drag, startPoint x: 376, startPoint y: 125, endPoint x: 968, endPoint y: 491, distance: 696.3
click at [968, 491] on span "Next" at bounding box center [960, 493] width 26 height 12
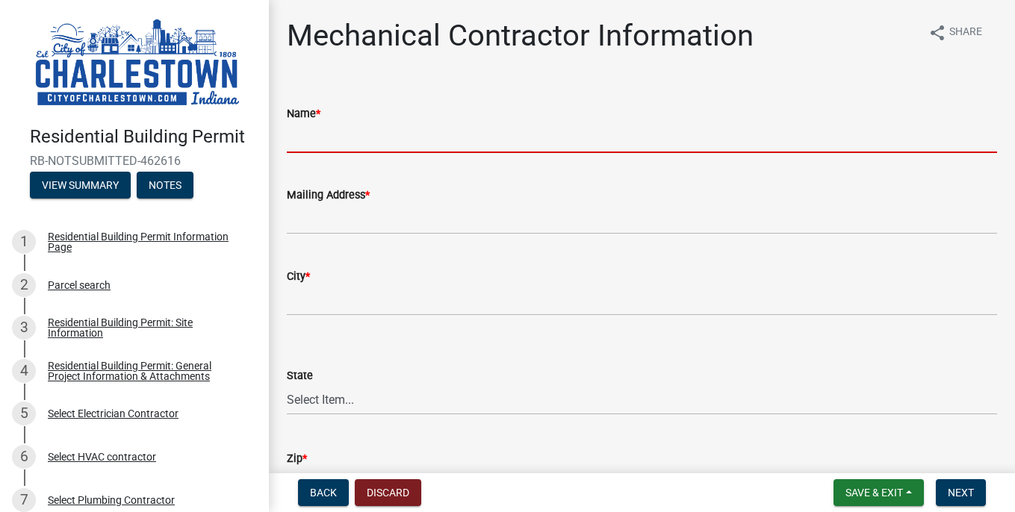
click at [467, 140] on input "Name *" at bounding box center [642, 137] width 710 height 31
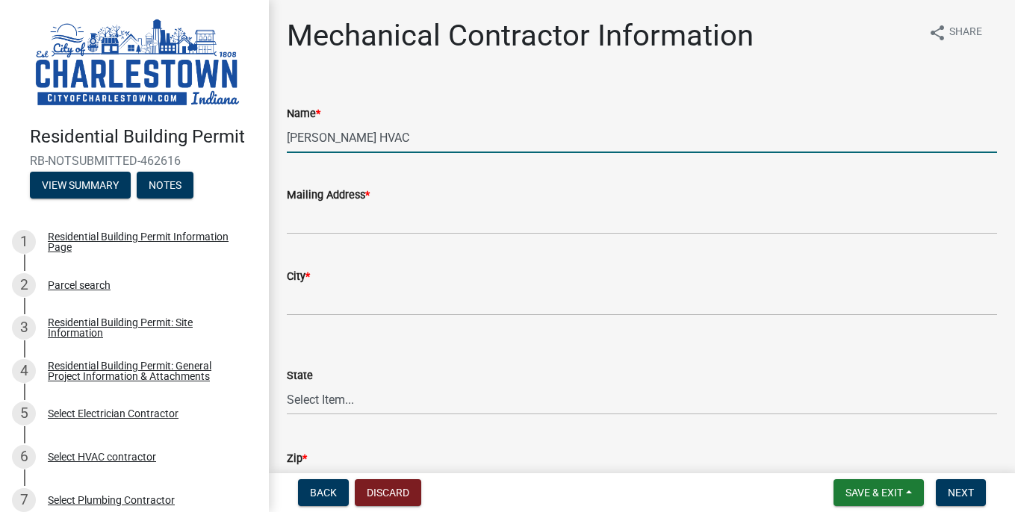
type input "[PERSON_NAME] HVAC"
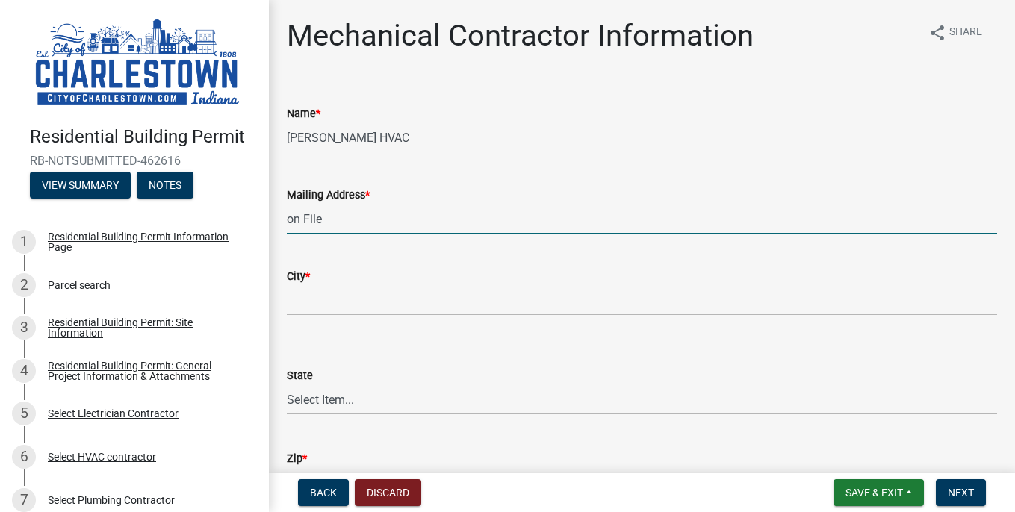
click at [295, 221] on input "on File" at bounding box center [642, 219] width 710 height 31
click at [328, 224] on input "On File" at bounding box center [642, 219] width 710 height 31
type input "On File"
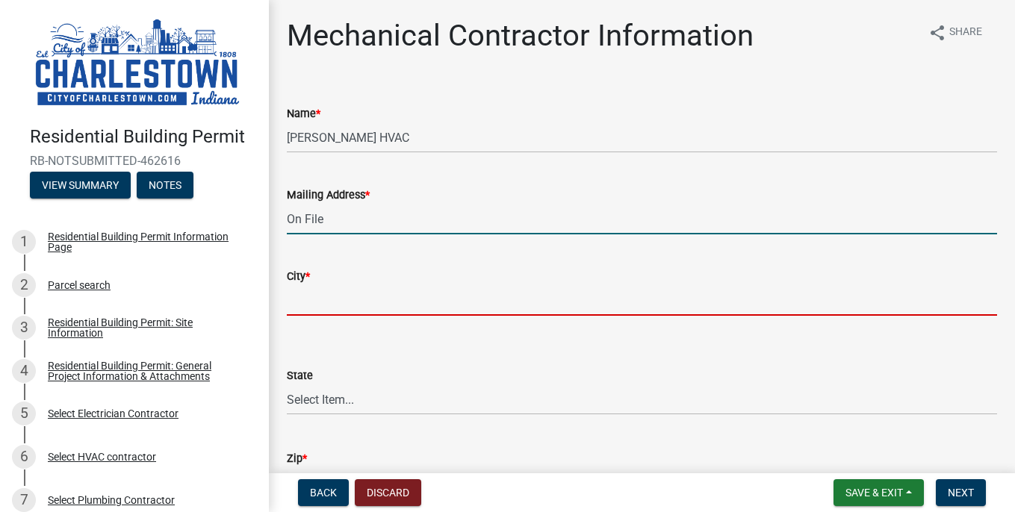
click at [313, 295] on input "City *" at bounding box center [642, 300] width 710 height 31
paste input "On File"
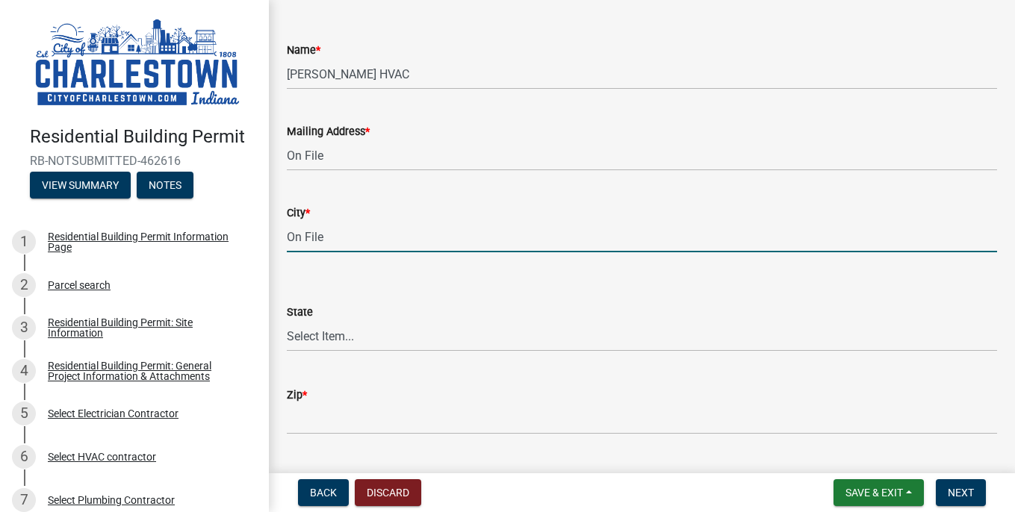
scroll to position [72, 0]
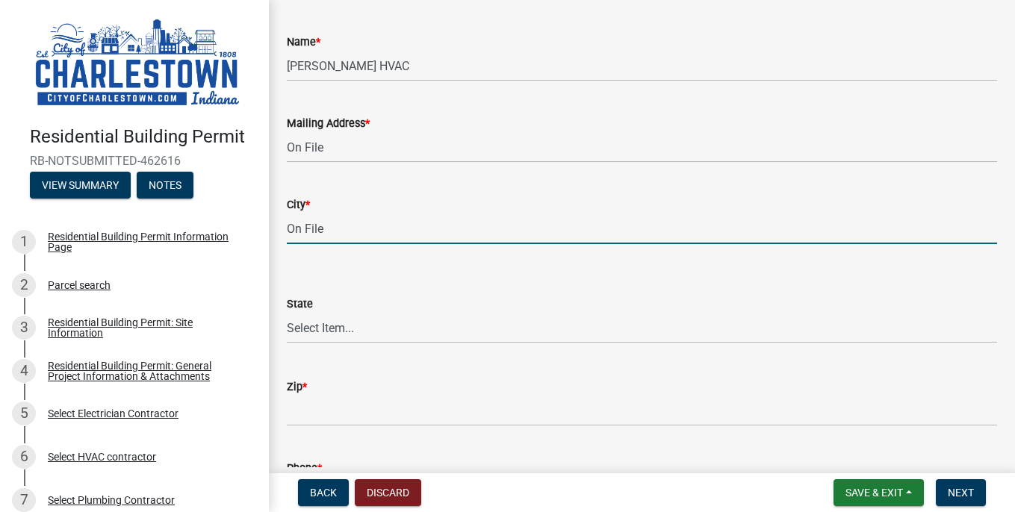
type input "On File"
click at [311, 332] on select "Select Item... [US_STATE] [US_STATE] [US_STATE] [US_STATE] [US_STATE] [US_STATE…" at bounding box center [642, 328] width 710 height 31
select select "IN"
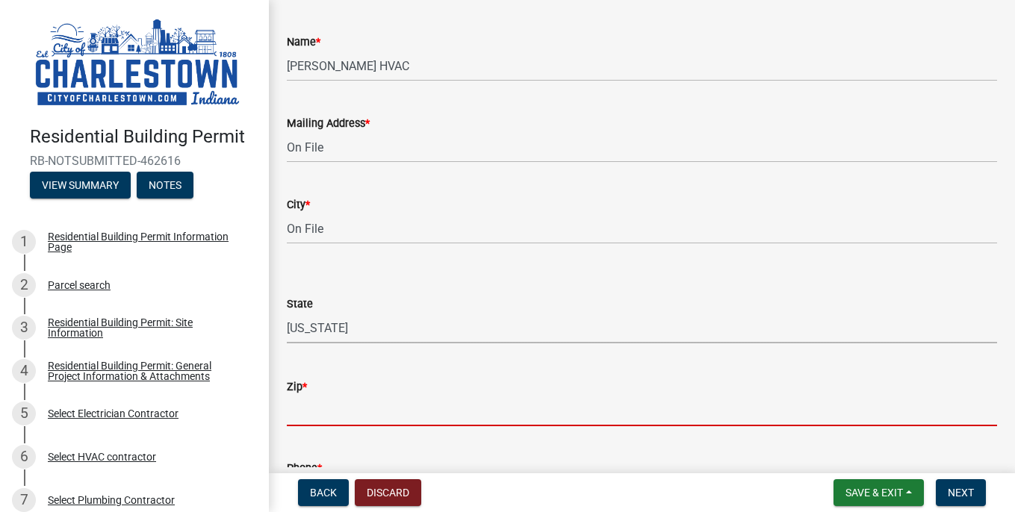
click at [323, 411] on input "Zip *" at bounding box center [642, 411] width 710 height 31
paste input "On File"
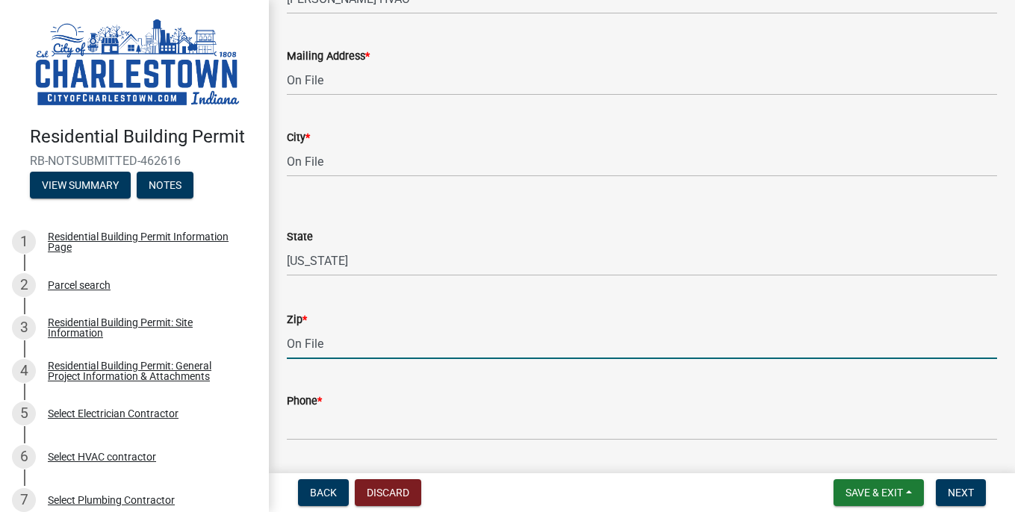
scroll to position [161, 0]
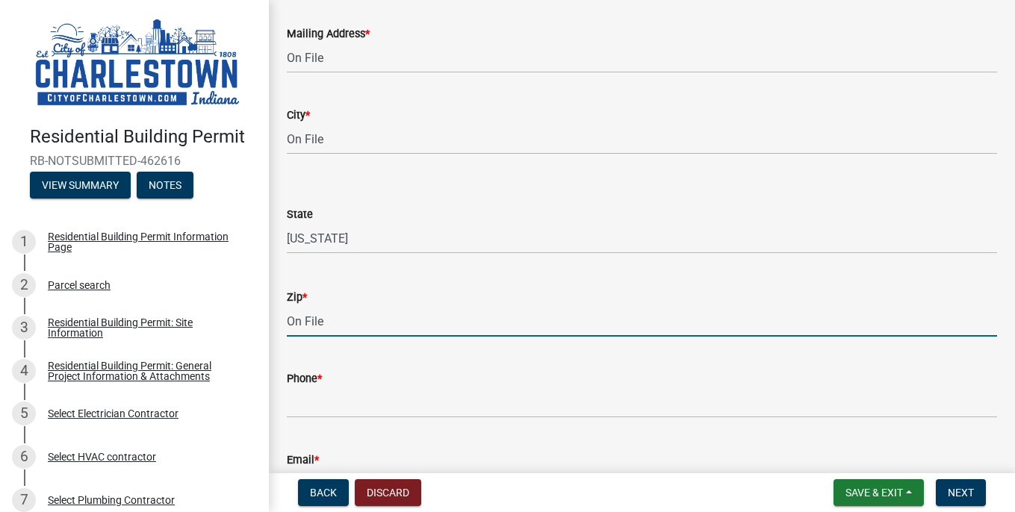
type input "On File"
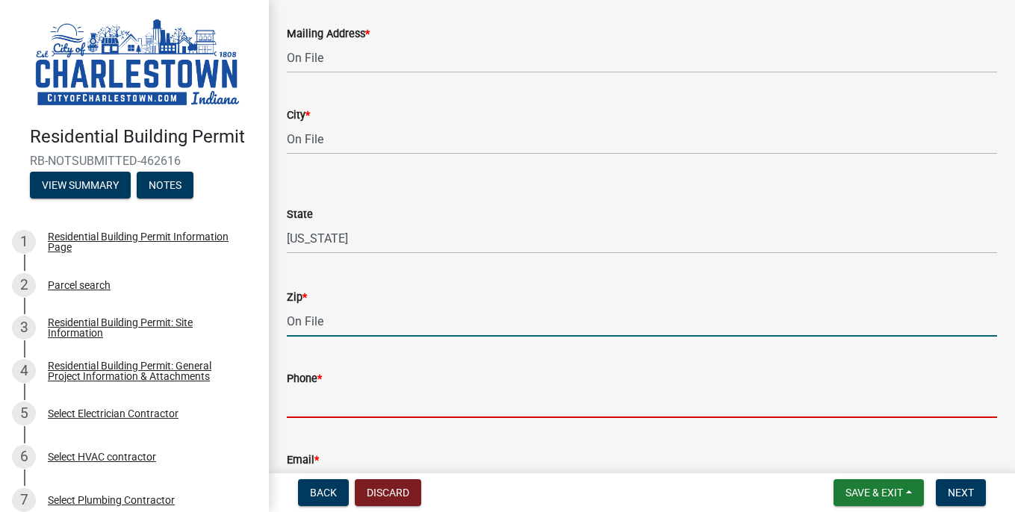
click at [323, 405] on input "Phone *" at bounding box center [642, 402] width 710 height 31
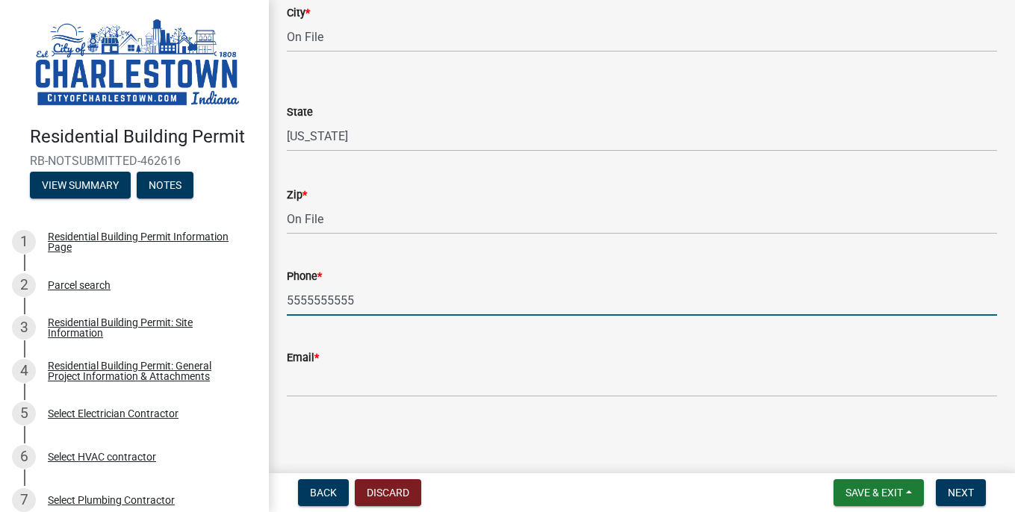
scroll to position [264, 0]
type input "5555555555"
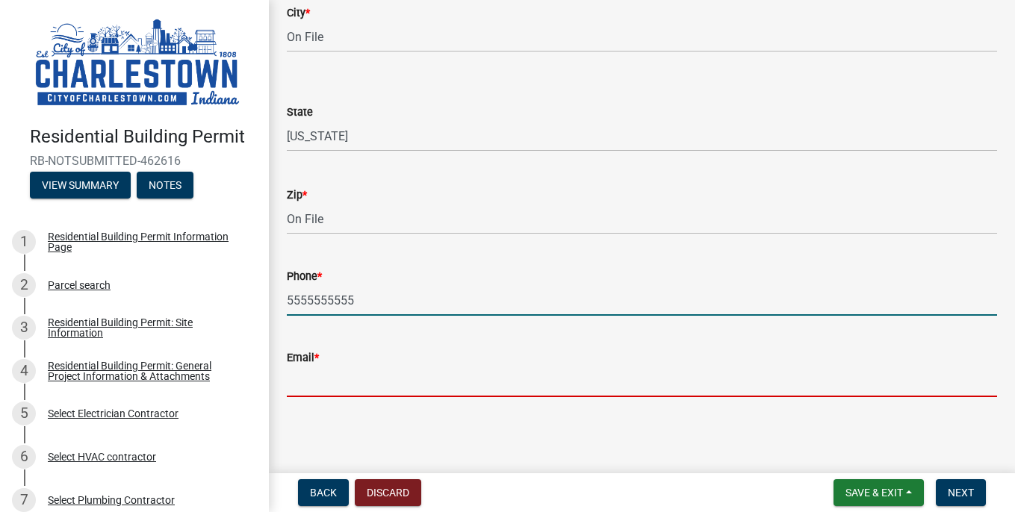
click at [314, 395] on input "Email *" at bounding box center [642, 382] width 710 height 31
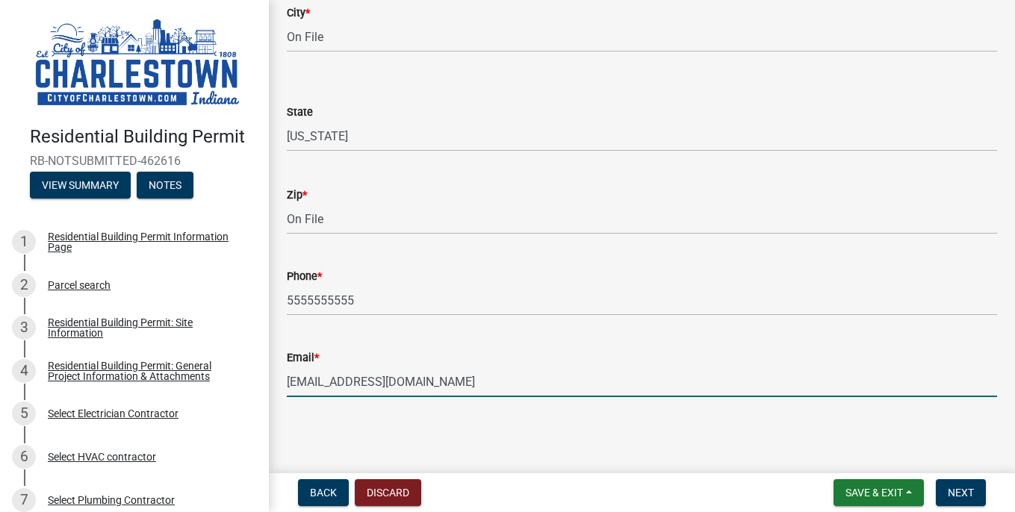
type input "[EMAIL_ADDRESS][DOMAIN_NAME]"
click at [965, 490] on span "Next" at bounding box center [960, 493] width 26 height 12
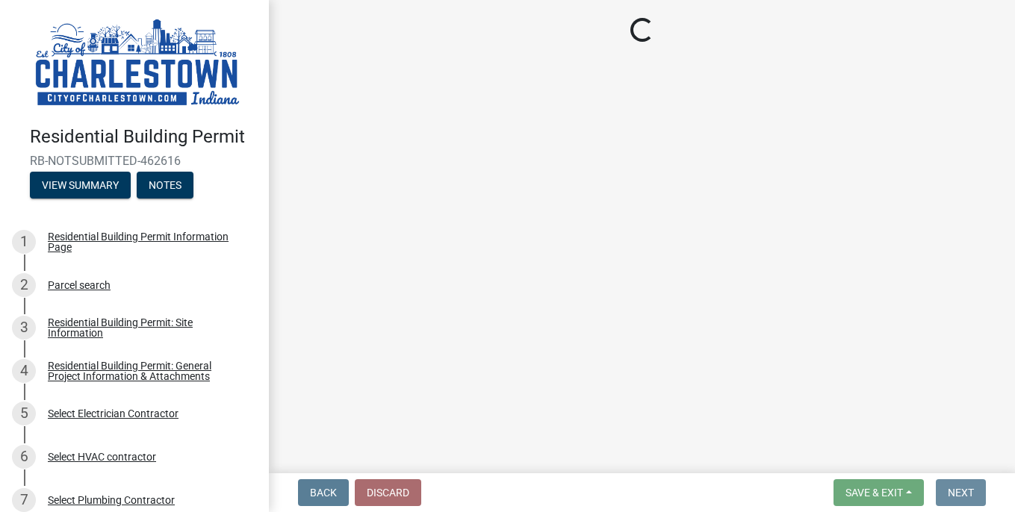
scroll to position [0, 0]
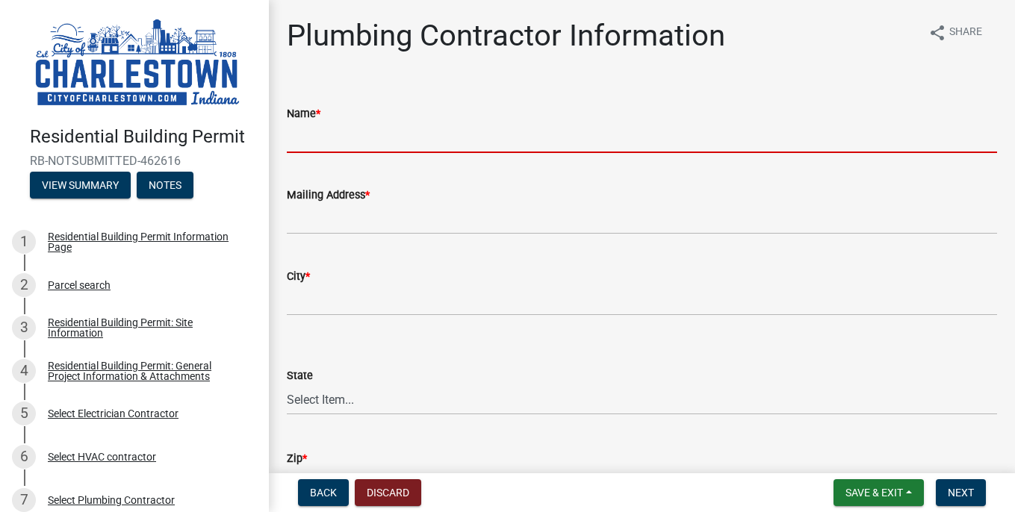
click at [384, 149] on input "Name *" at bounding box center [642, 137] width 710 height 31
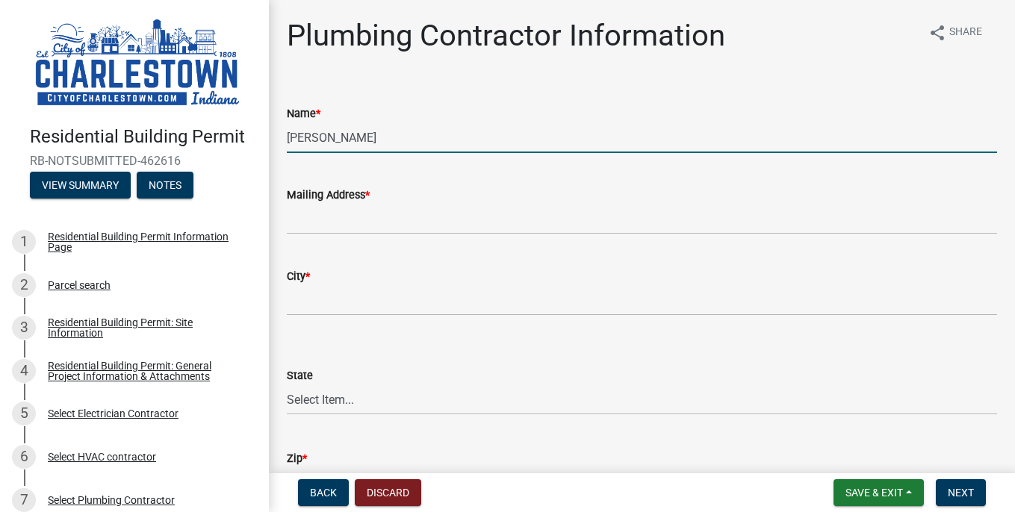
type input "[PERSON_NAME]"
click at [449, 235] on wm-data-entity-input "Mailing Address *" at bounding box center [642, 205] width 710 height 81
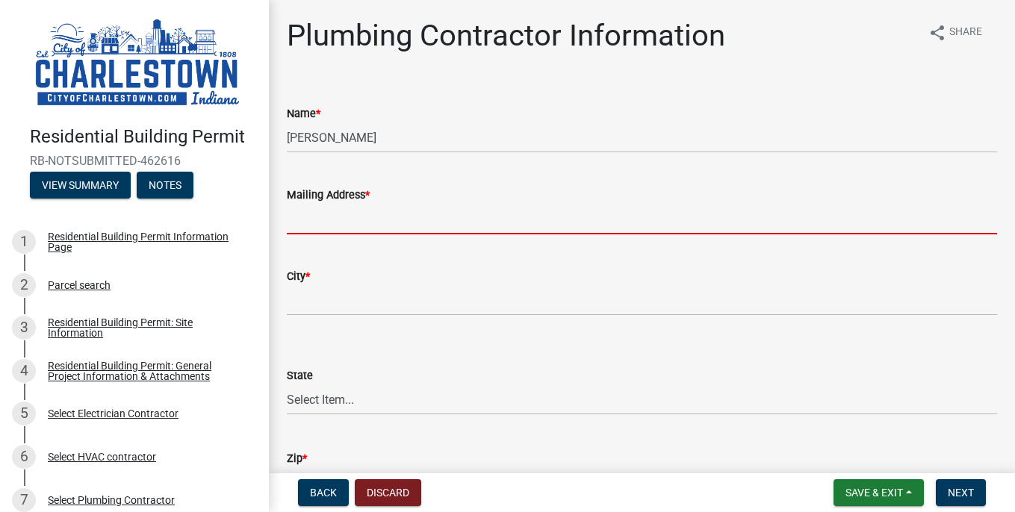
click at [449, 225] on input "Mailing Address *" at bounding box center [642, 219] width 710 height 31
paste input "On File"
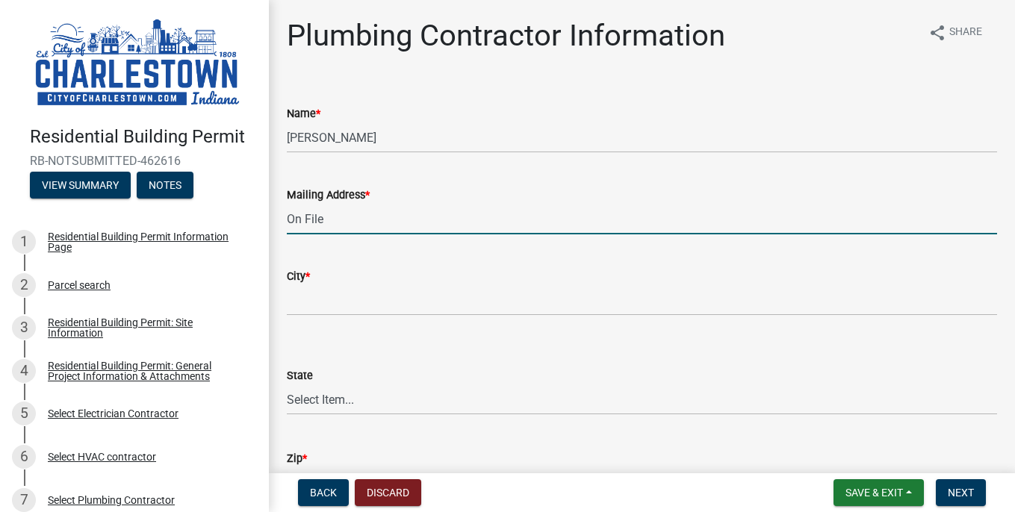
type input "On File"
click at [359, 305] on input "City *" at bounding box center [642, 300] width 710 height 31
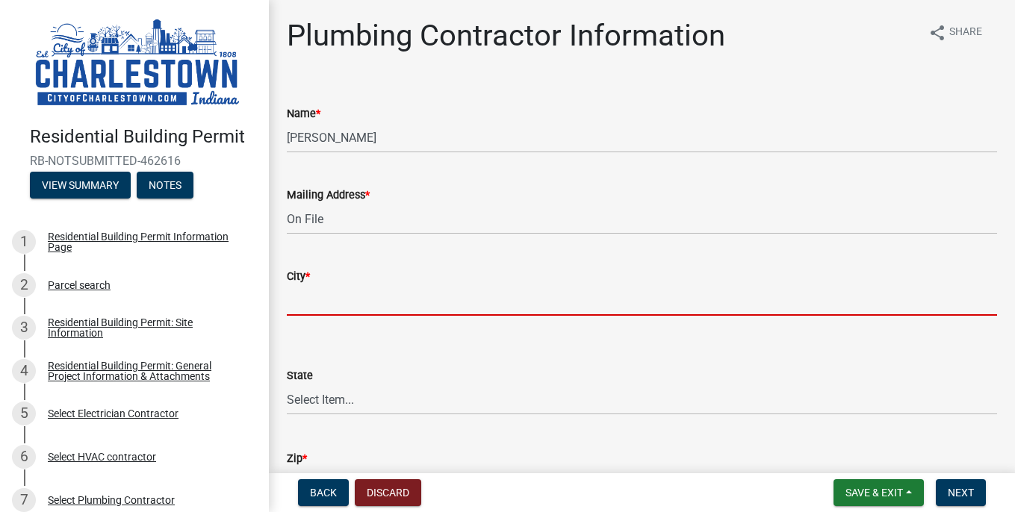
paste input "On File"
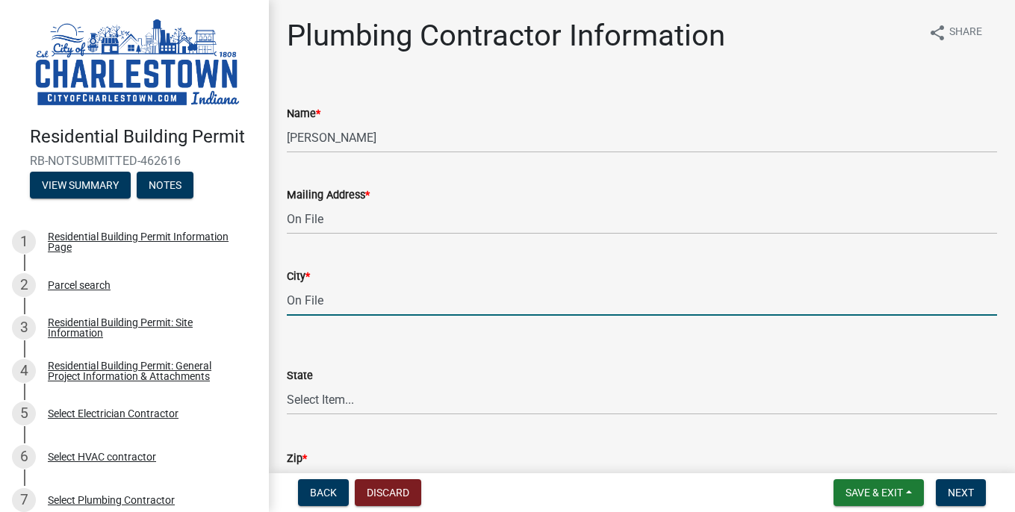
type input "On File"
click at [332, 390] on select "Select Item... [US_STATE] [US_STATE] [US_STATE] [US_STATE] [US_STATE] [US_STATE…" at bounding box center [642, 399] width 710 height 31
select select "IN"
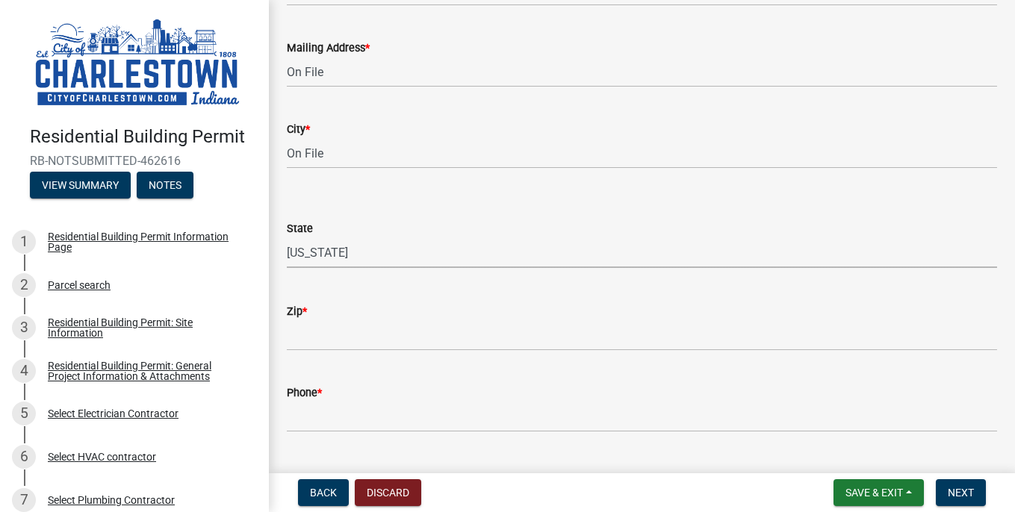
scroll to position [165, 0]
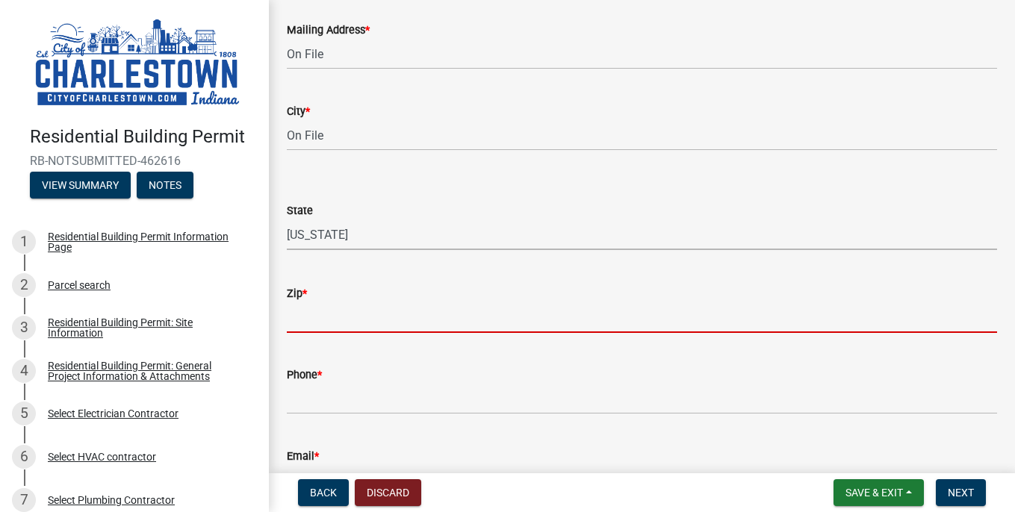
click at [358, 319] on input "Zip *" at bounding box center [642, 317] width 710 height 31
paste input "On File"
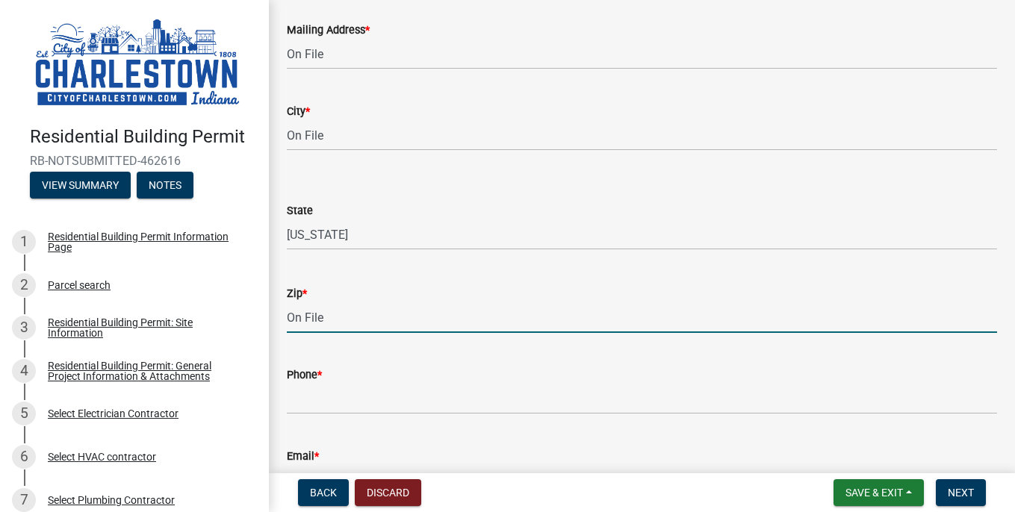
scroll to position [308, 0]
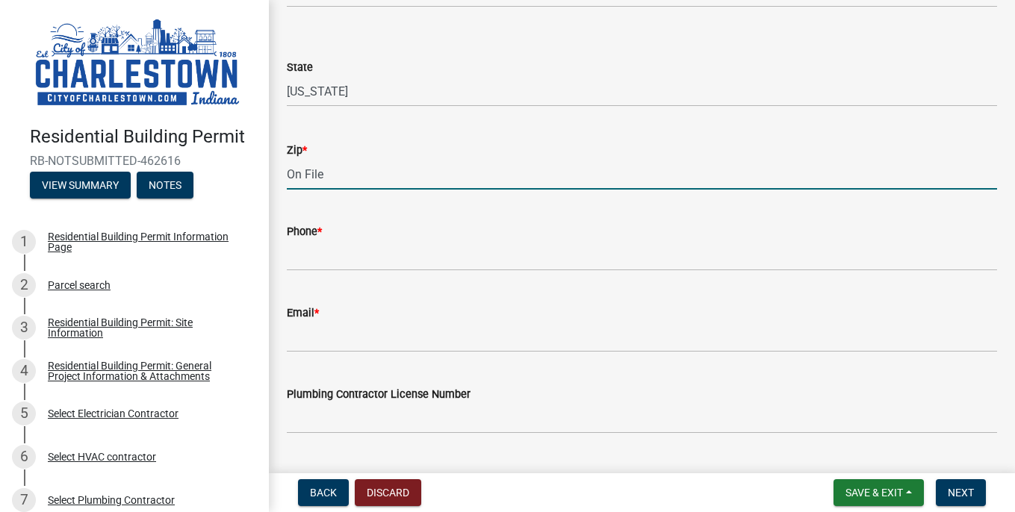
type input "On File"
click at [350, 270] on input "Phone *" at bounding box center [642, 255] width 710 height 31
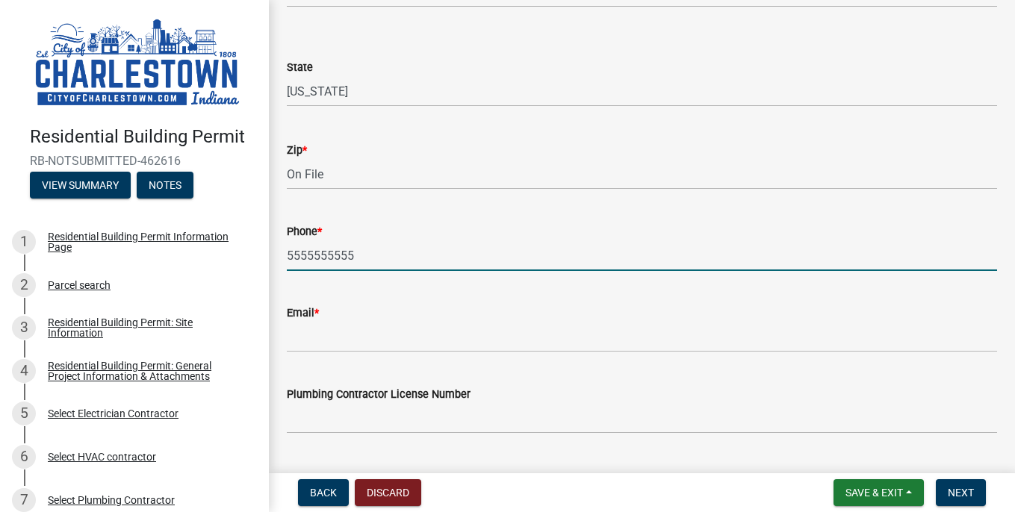
type input "5555555555"
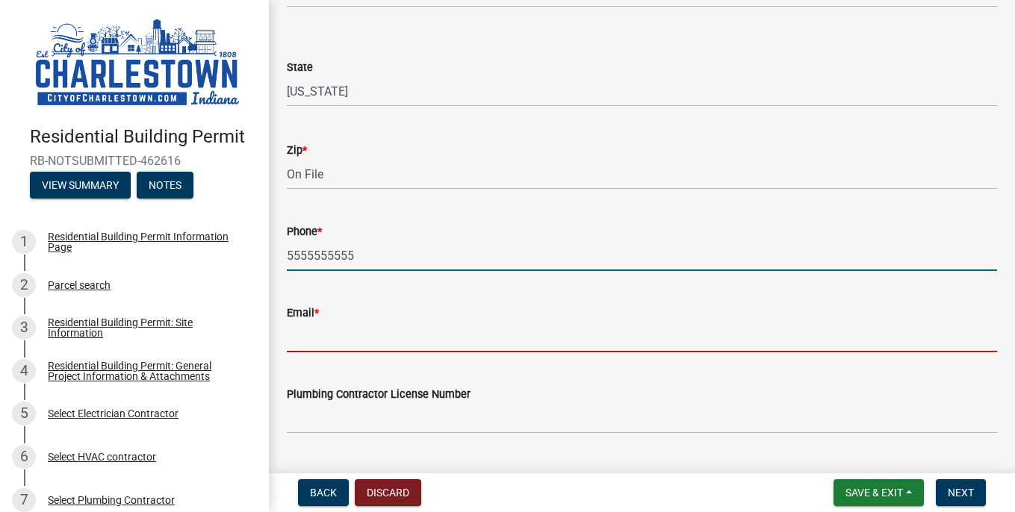
click at [307, 346] on input "Email *" at bounding box center [642, 337] width 710 height 31
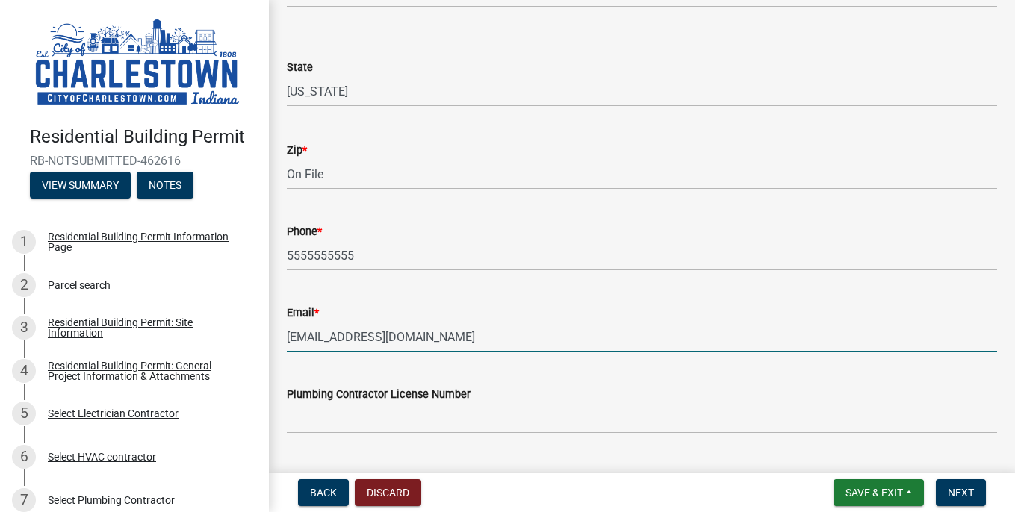
type input "[EMAIL_ADDRESS][DOMAIN_NAME]"
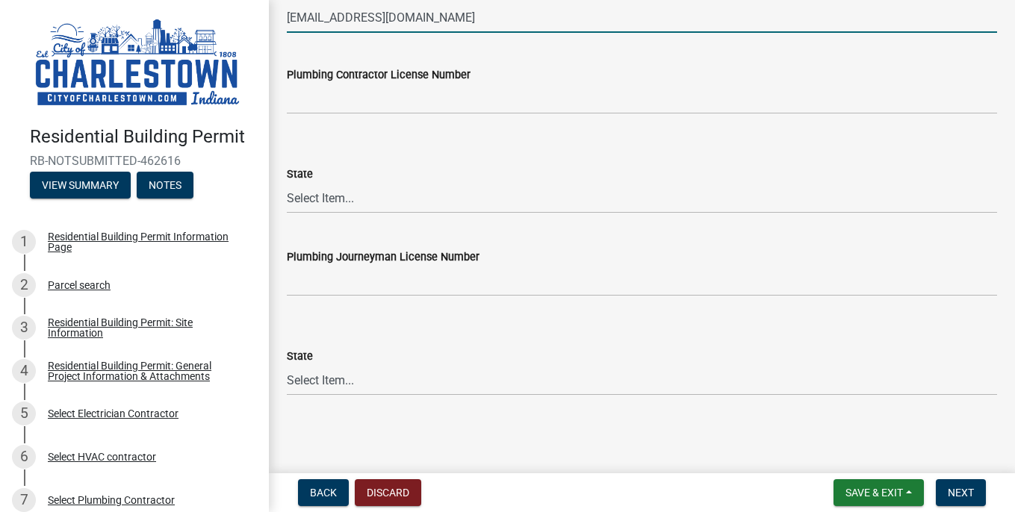
scroll to position [628, 0]
click at [959, 491] on span "Next" at bounding box center [960, 493] width 26 height 12
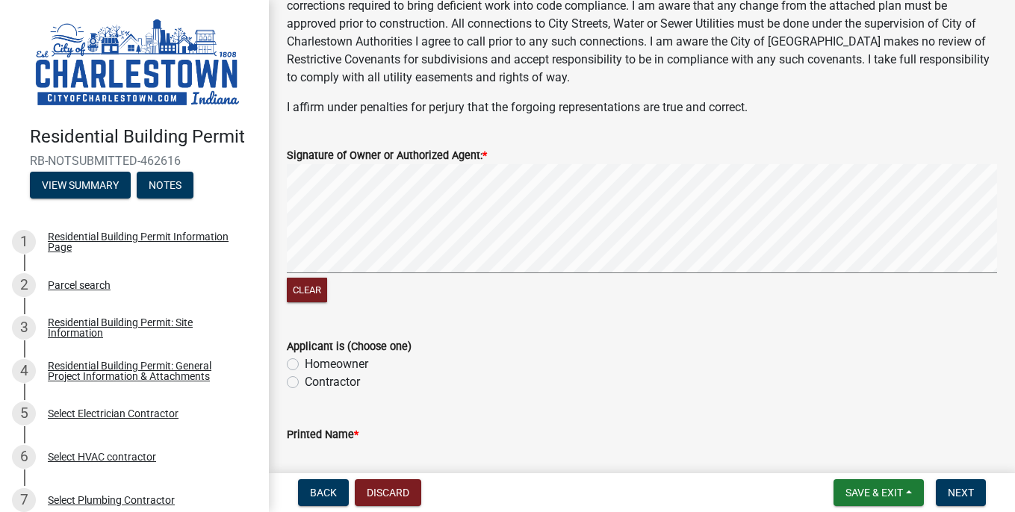
scroll to position [249, 0]
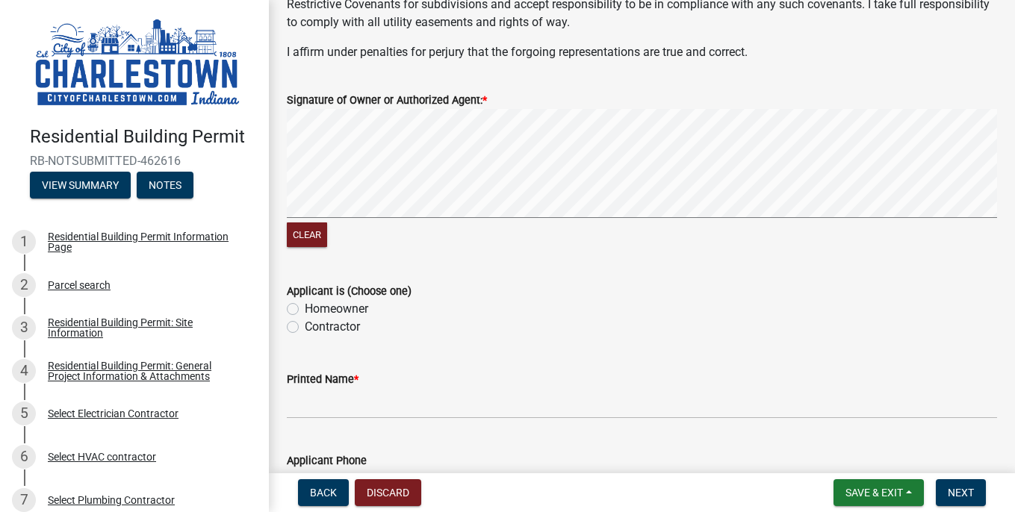
click at [589, 82] on form "Signature of Owner or Authorized Agent: * Clear" at bounding box center [642, 162] width 710 height 178
click at [324, 228] on button "Clear" at bounding box center [307, 234] width 40 height 25
click at [682, 0] on html "Internet Explorer does NOT work with GeoPermits. Get a new browser for more sec…" at bounding box center [507, 256] width 1015 height 512
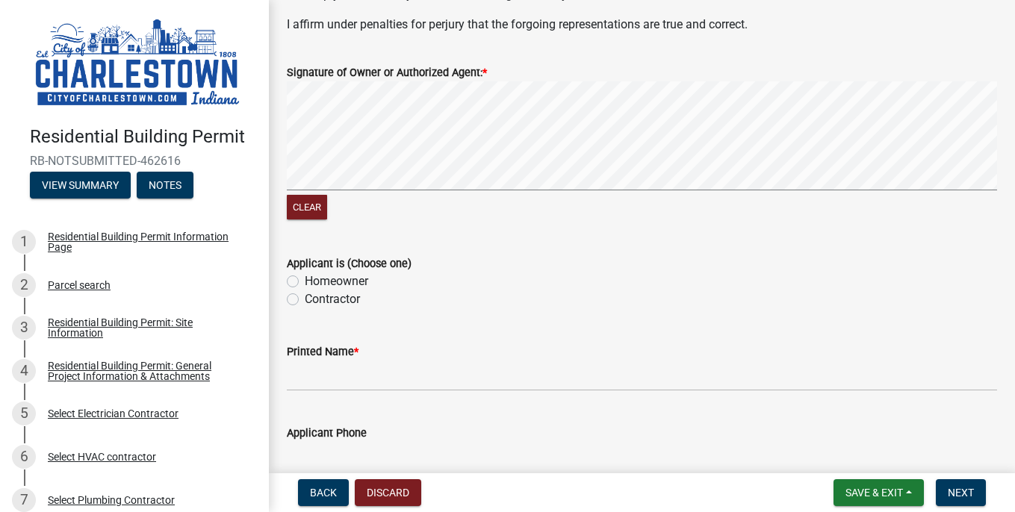
click at [305, 296] on label "Contractor" at bounding box center [332, 299] width 55 height 18
click at [305, 296] on input "Contractor" at bounding box center [310, 295] width 10 height 10
radio input "true"
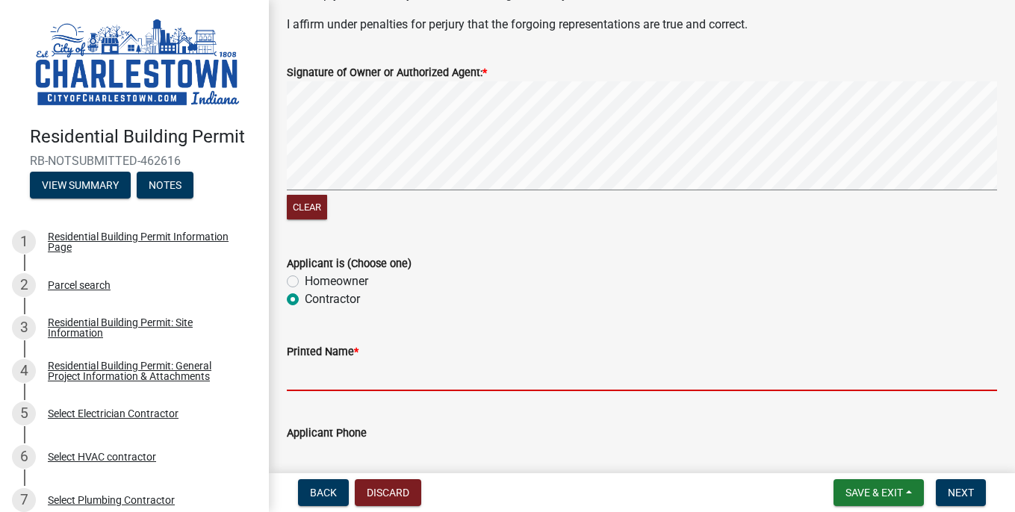
click at [316, 371] on input "Printed Name *" at bounding box center [642, 376] width 710 height 31
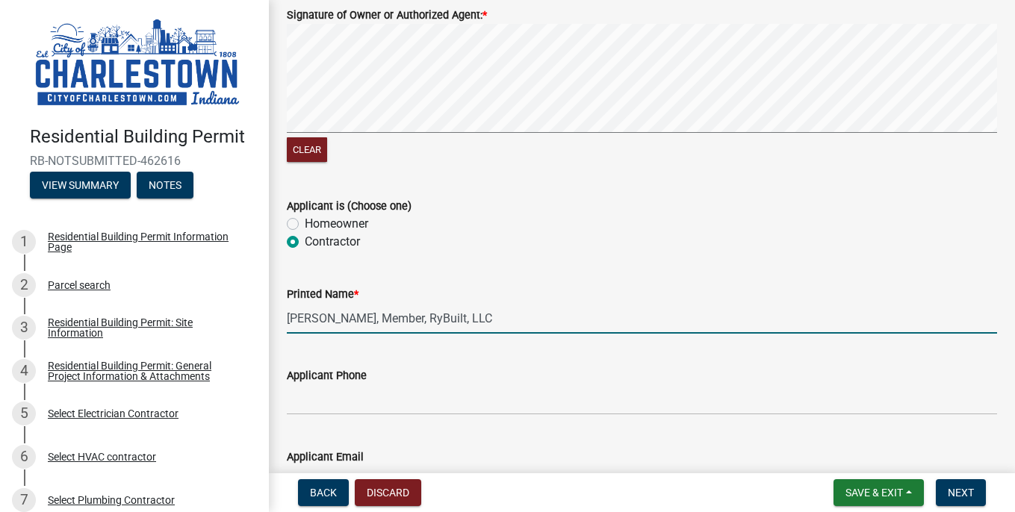
scroll to position [380, 0]
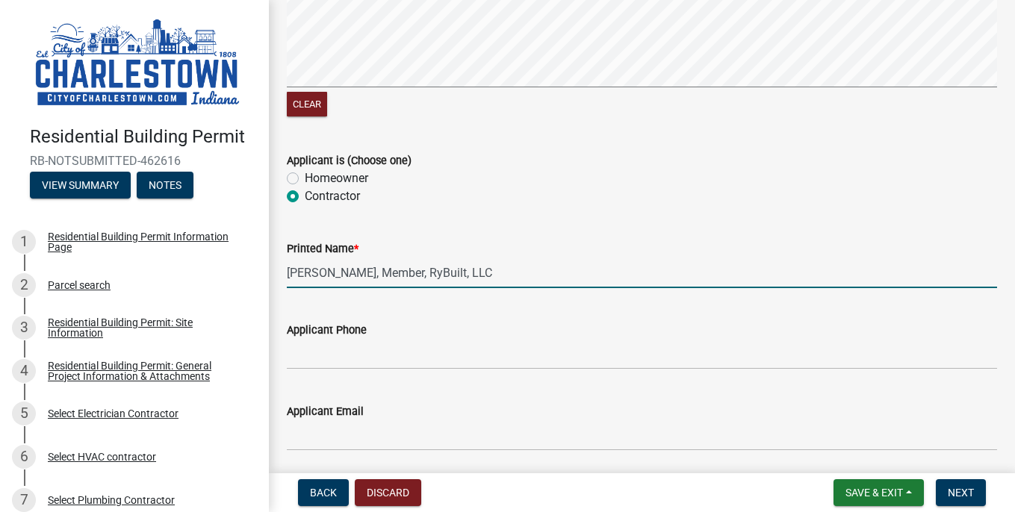
type input "[PERSON_NAME], Member, RyBuilt, LLC"
click at [355, 356] on input "Applicant Phone" at bounding box center [642, 354] width 710 height 31
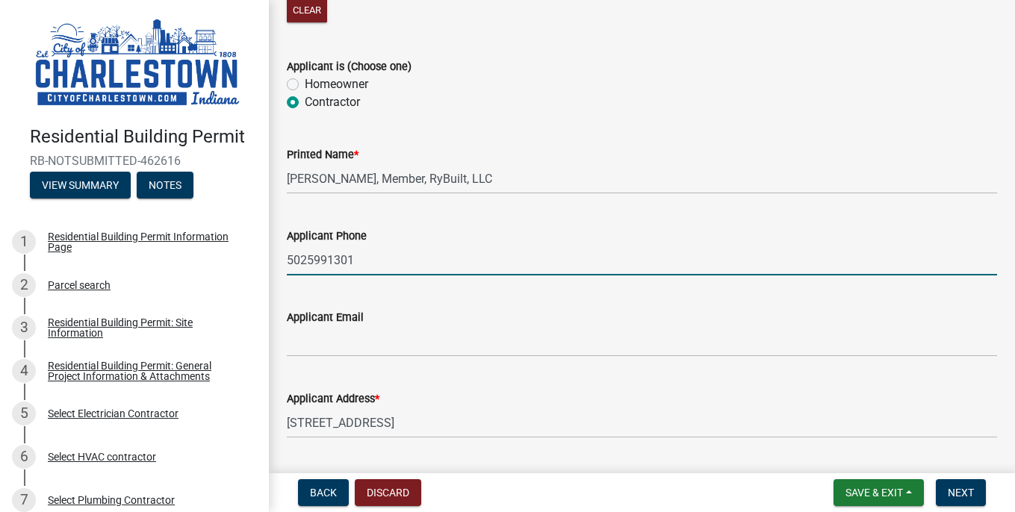
scroll to position [482, 0]
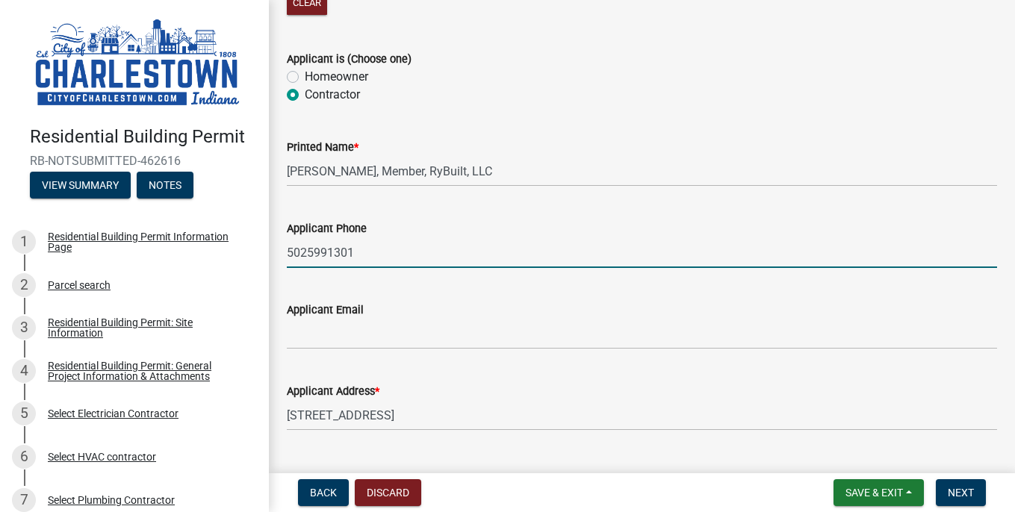
type input "5025991301"
click at [406, 340] on input "Applicant Email" at bounding box center [642, 334] width 710 height 31
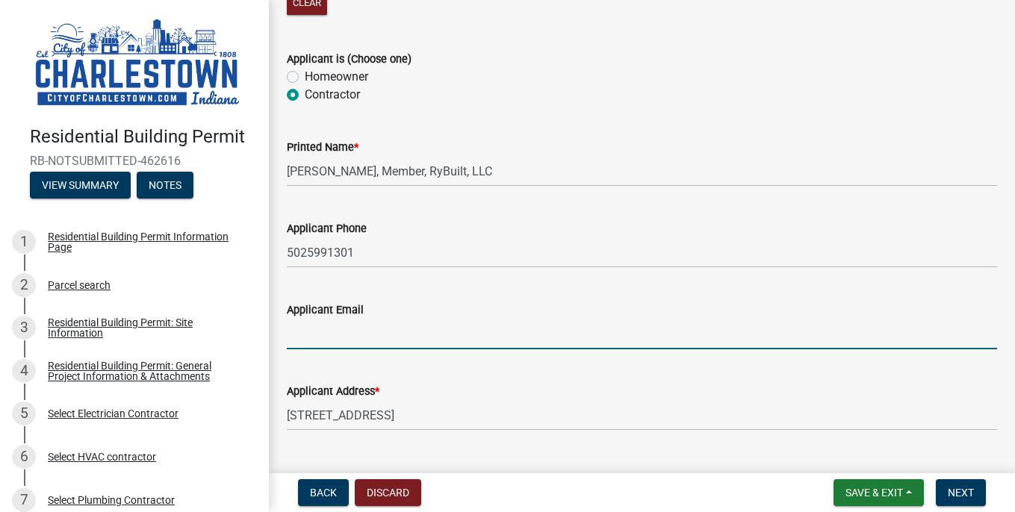
type input "[PERSON_NAME][EMAIL_ADDRESS][DOMAIN_NAME]"
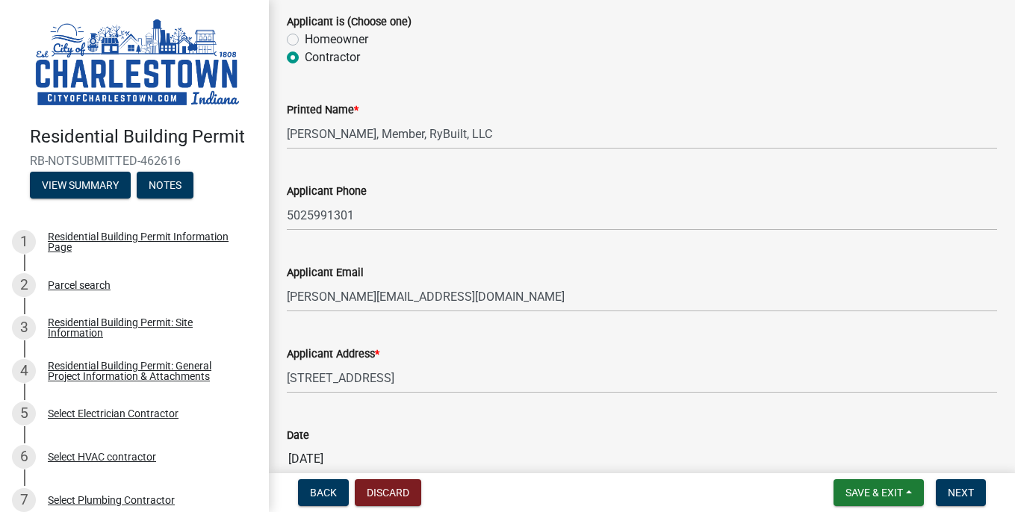
scroll to position [537, 0]
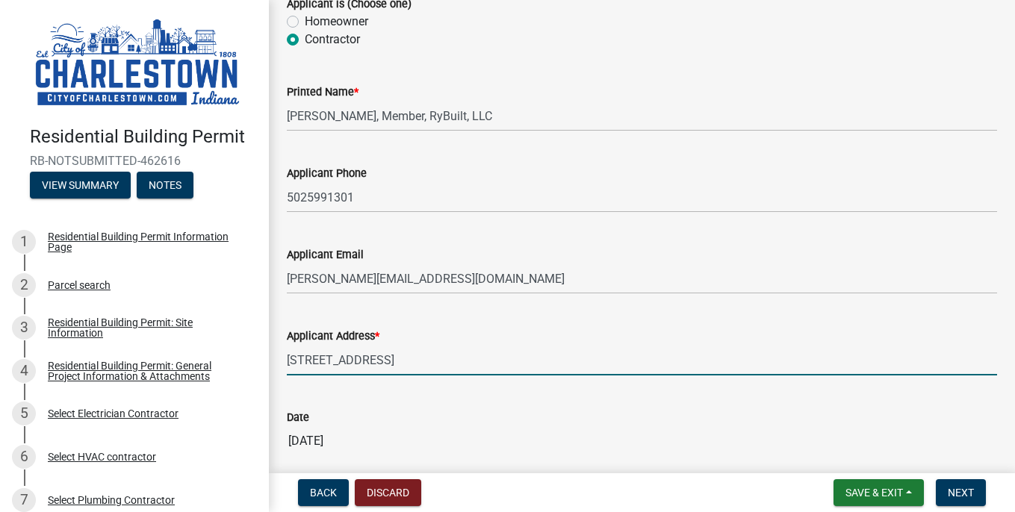
click at [393, 359] on input "[STREET_ADDRESS]" at bounding box center [642, 360] width 710 height 31
type input "[STREET_ADDRESS]"
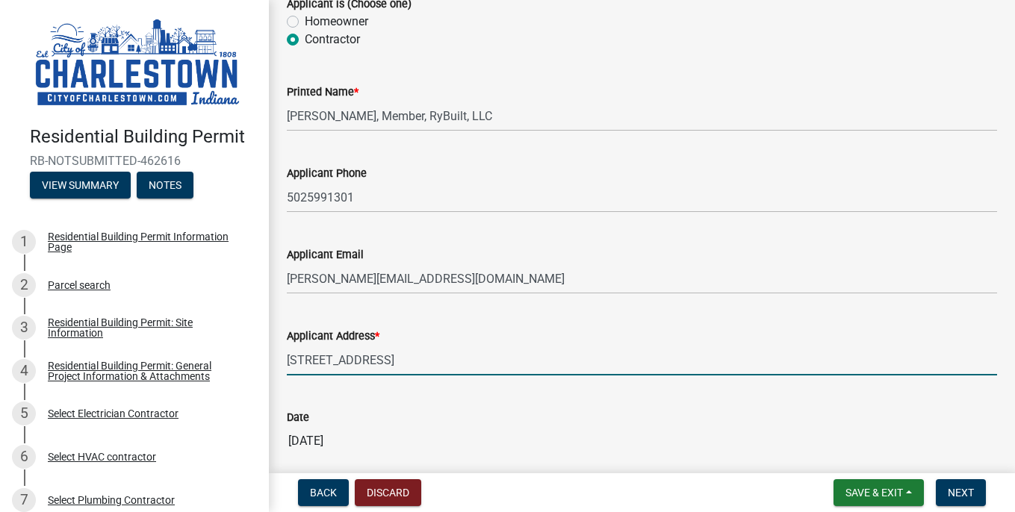
drag, startPoint x: 393, startPoint y: 359, endPoint x: 459, endPoint y: 345, distance: 67.9
click at [459, 345] on input "[STREET_ADDRESS]" at bounding box center [642, 360] width 710 height 31
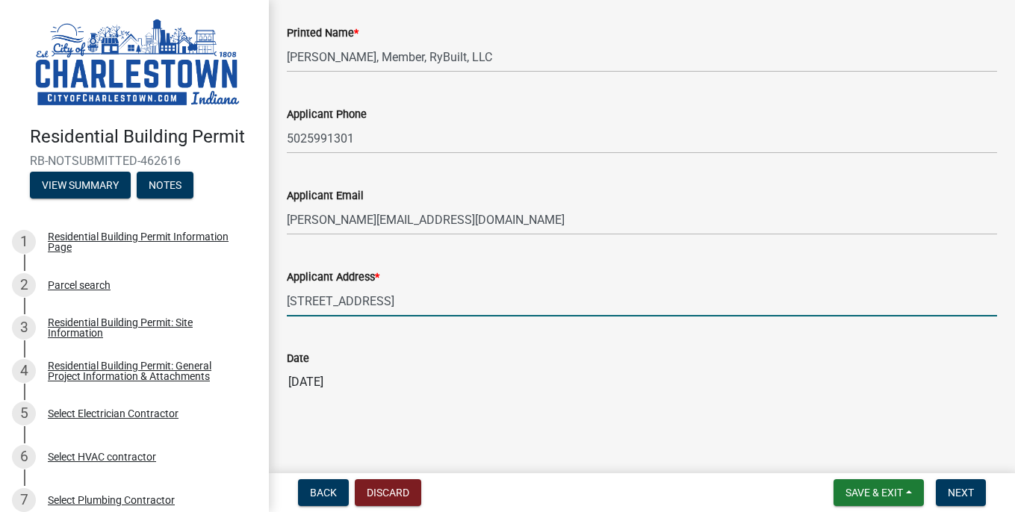
scroll to position [595, 0]
click at [962, 493] on span "Next" at bounding box center [960, 493] width 26 height 12
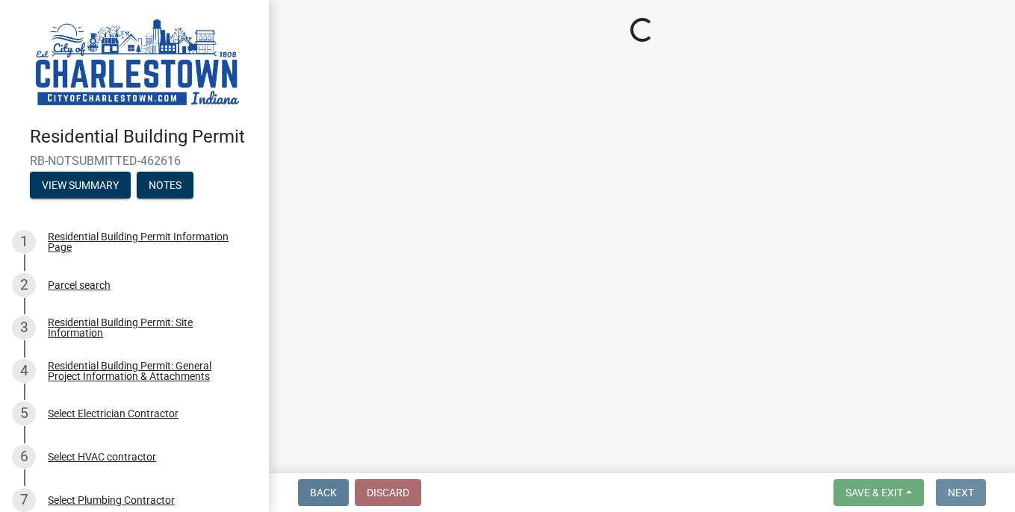
scroll to position [0, 0]
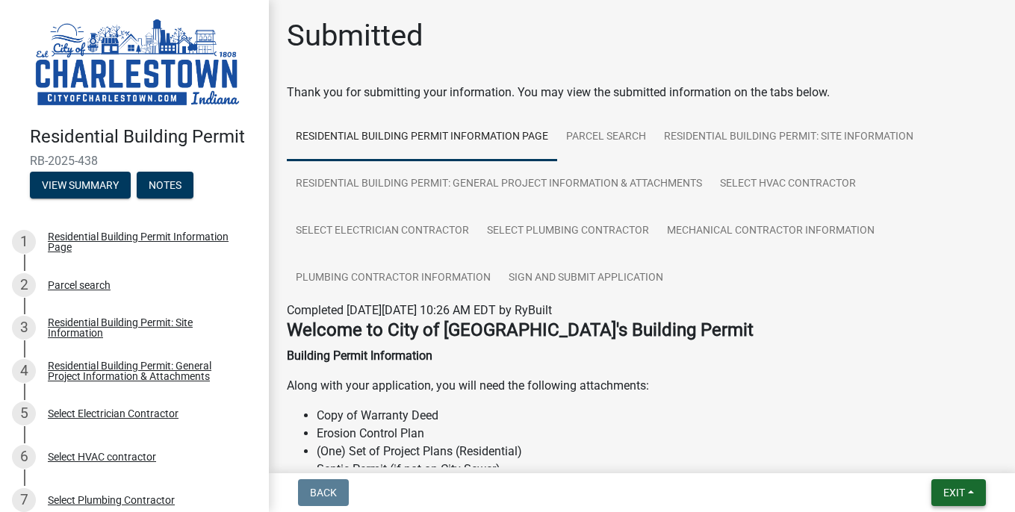
click at [951, 488] on span "Exit" at bounding box center [954, 493] width 22 height 12
click at [928, 452] on button "Save & Exit" at bounding box center [926, 454] width 119 height 36
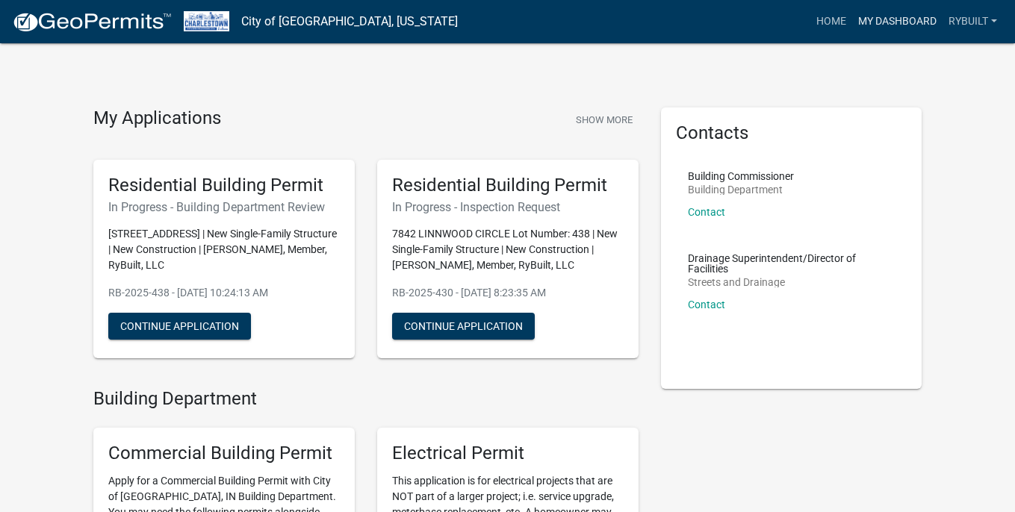
click at [886, 22] on link "My Dashboard" at bounding box center [897, 21] width 90 height 28
